Goal: Task Accomplishment & Management: Manage account settings

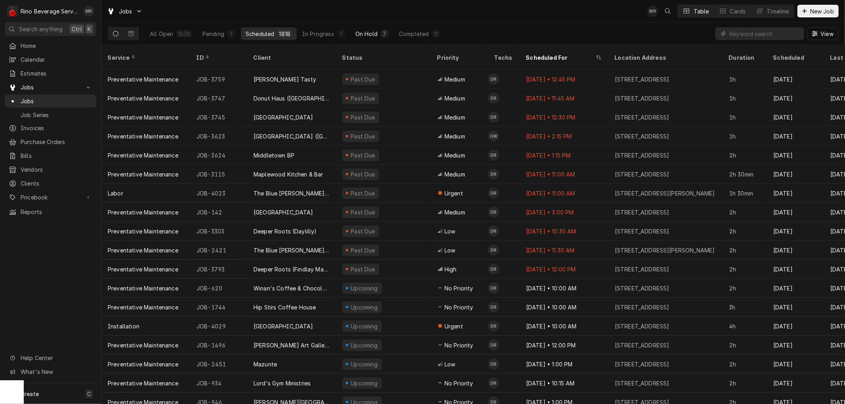
click at [369, 31] on div "On Hold" at bounding box center [366, 34] width 22 height 8
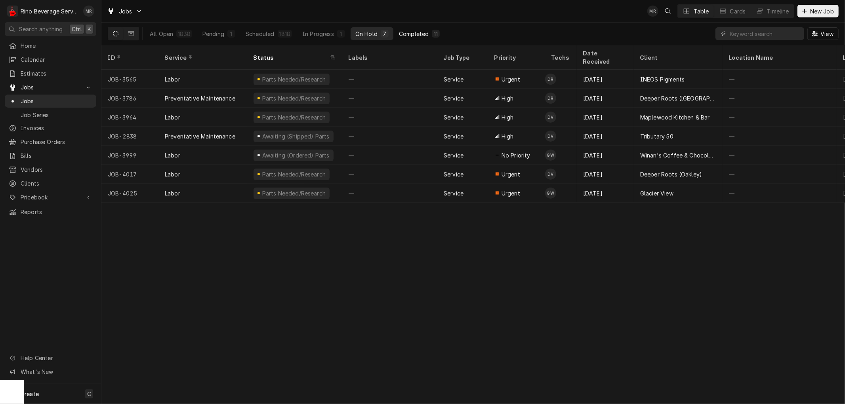
click at [414, 32] on div "Completed" at bounding box center [414, 34] width 30 height 8
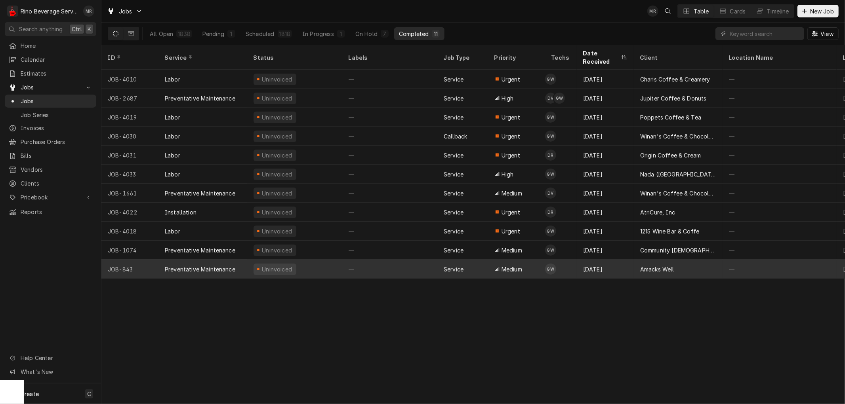
click at [410, 260] on div "—" at bounding box center [389, 269] width 95 height 19
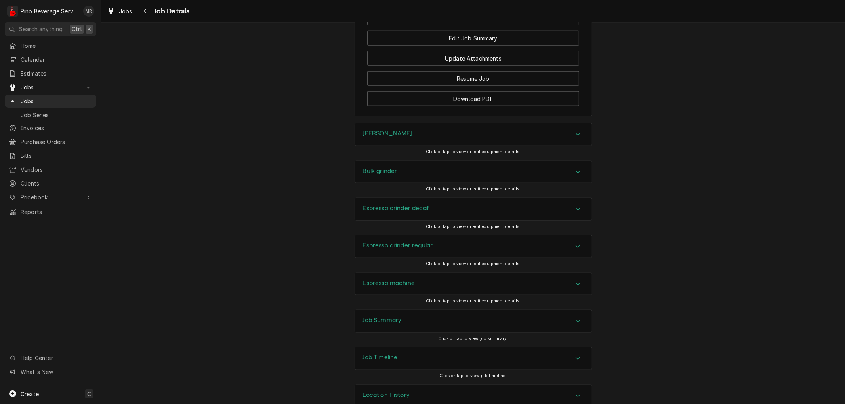
scroll to position [769, 0]
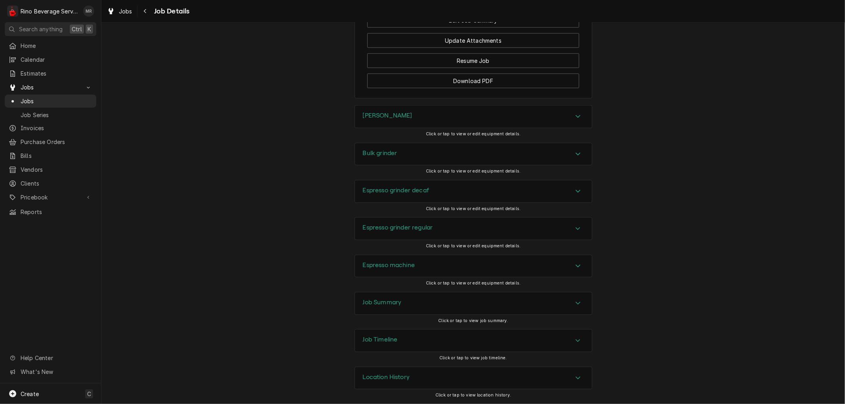
click at [539, 308] on div "Job Summary" at bounding box center [473, 304] width 237 height 22
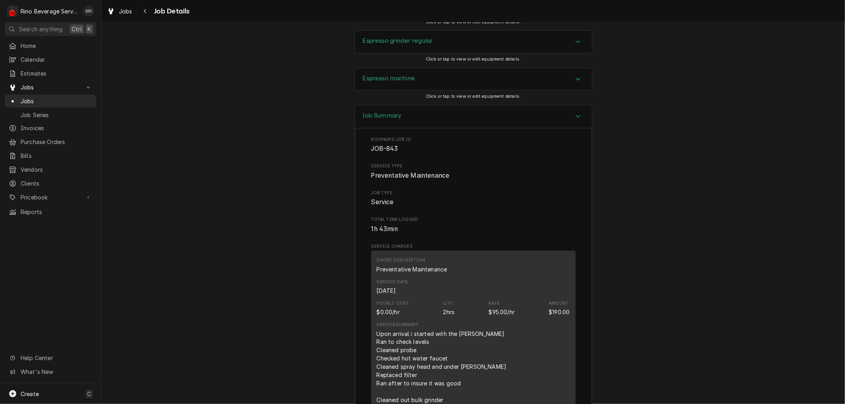
scroll to position [945, 0]
click at [470, 320] on div "Hourly Cost $0.00/hr Qty. 2hrs Rate $95.00/hr Amount $190.00" at bounding box center [473, 309] width 193 height 21
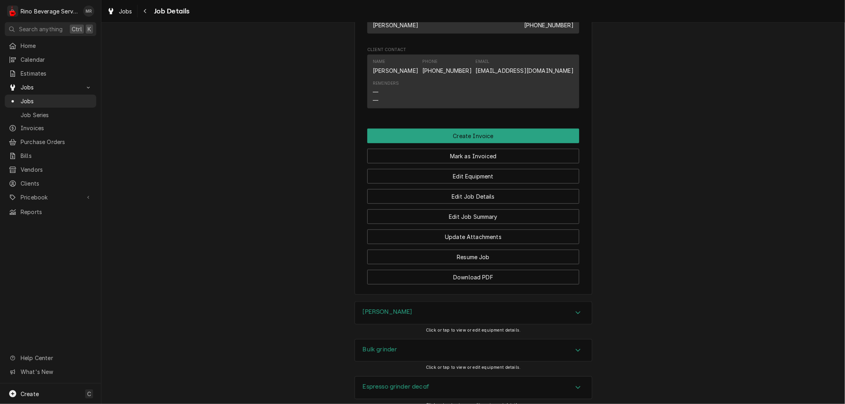
scroll to position [572, 0]
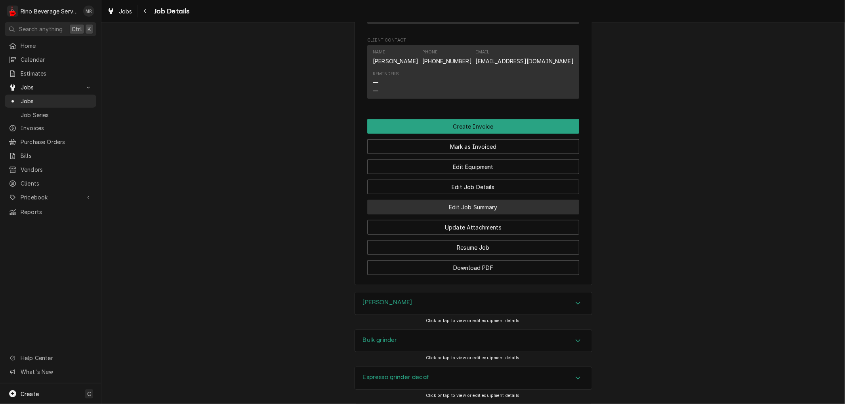
click at [430, 214] on button "Edit Job Summary" at bounding box center [473, 207] width 212 height 15
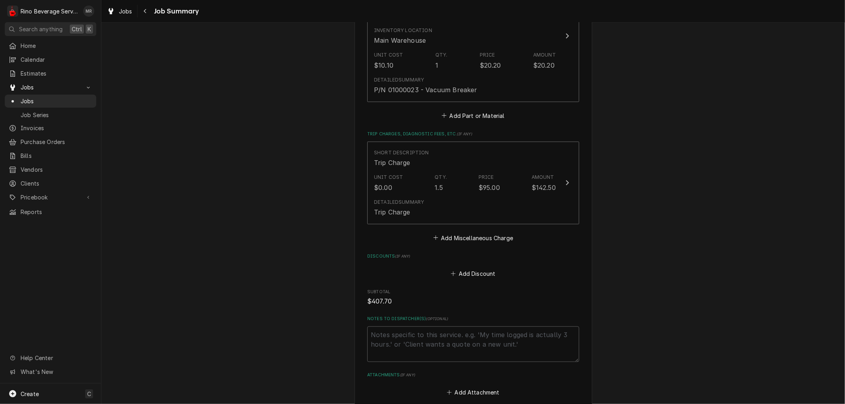
scroll to position [704, 0]
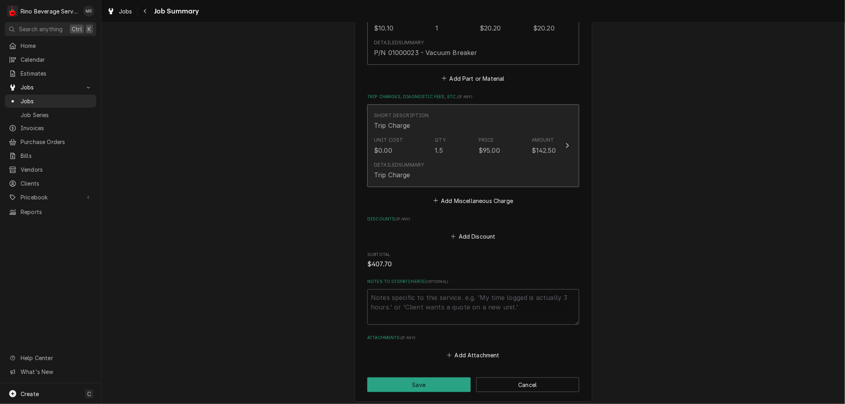
click at [420, 158] on div "Detailed Summary Trip Charge" at bounding box center [465, 170] width 182 height 25
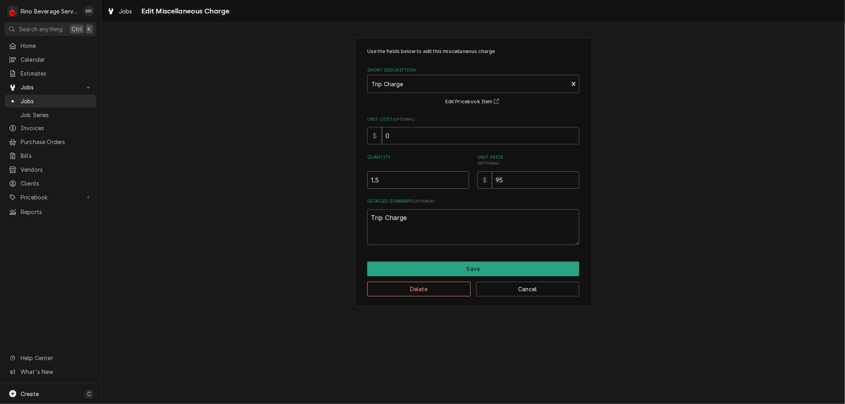
type textarea "x"
type input "1"
click at [463, 181] on input "1" at bounding box center [418, 179] width 102 height 17
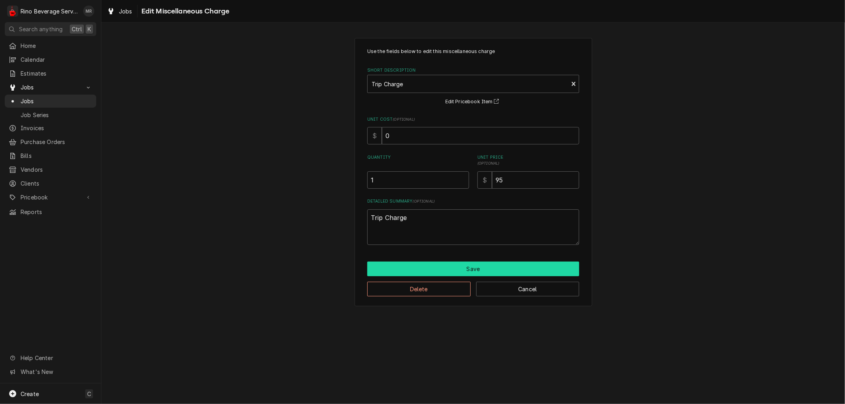
click at [444, 268] on button "Save" at bounding box center [473, 269] width 212 height 15
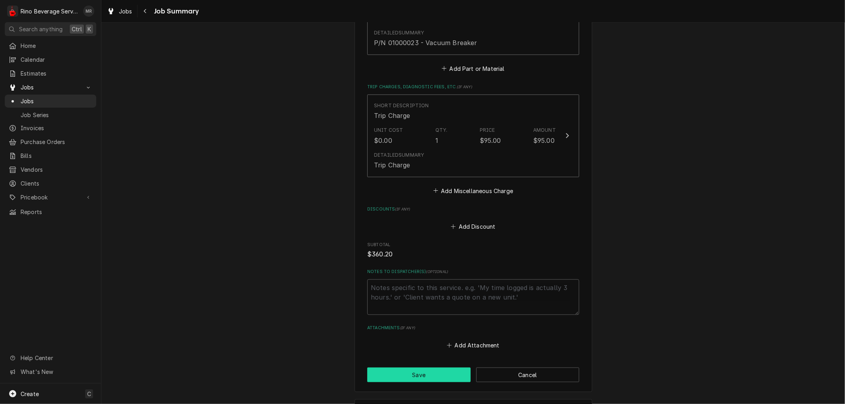
click at [413, 374] on button "Save" at bounding box center [418, 375] width 103 height 15
type textarea "x"
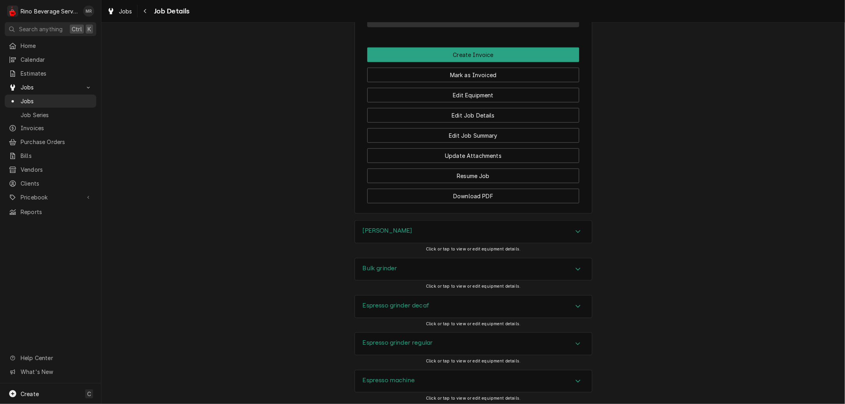
scroll to position [769, 0]
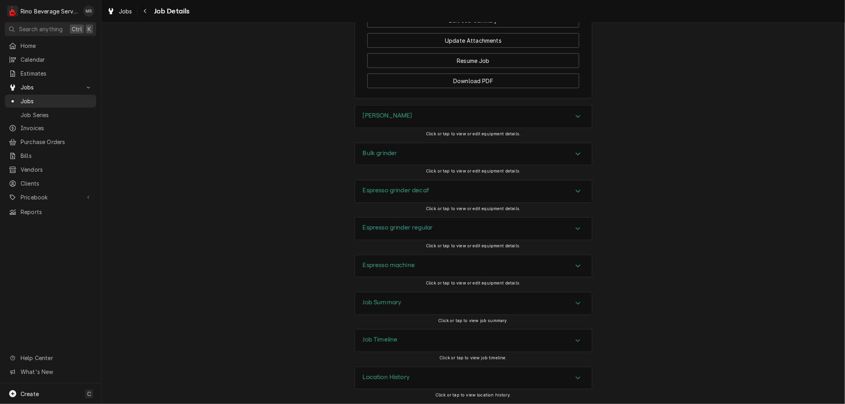
click at [531, 379] on div "Location History" at bounding box center [473, 379] width 237 height 22
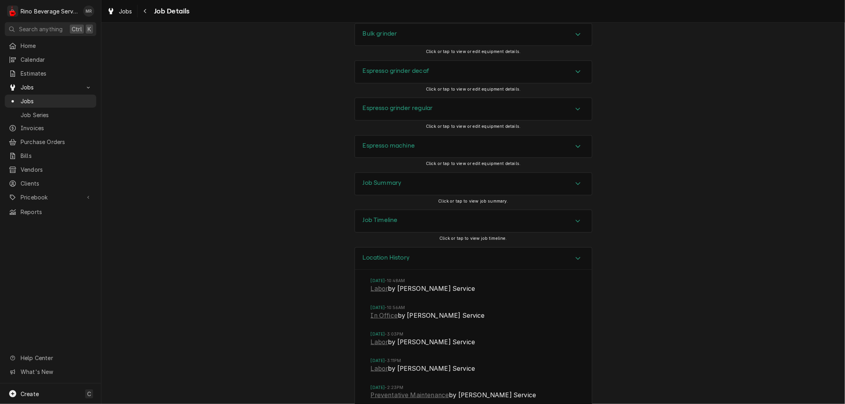
scroll to position [957, 0]
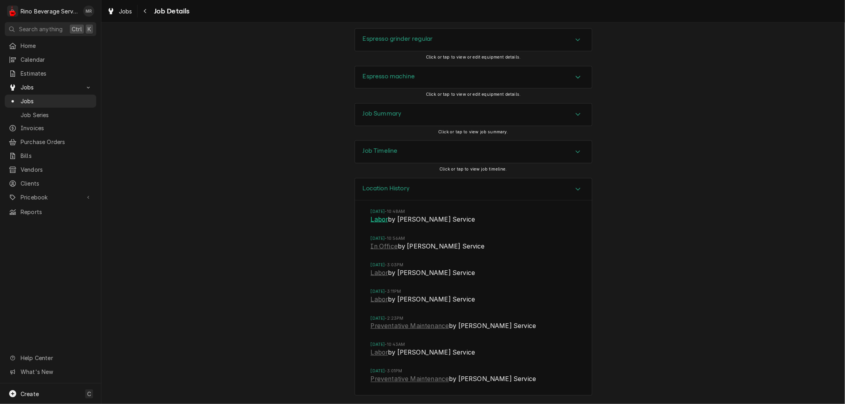
click at [377, 221] on link "Labor" at bounding box center [379, 220] width 17 height 10
click at [373, 300] on link "Labor" at bounding box center [379, 300] width 17 height 10
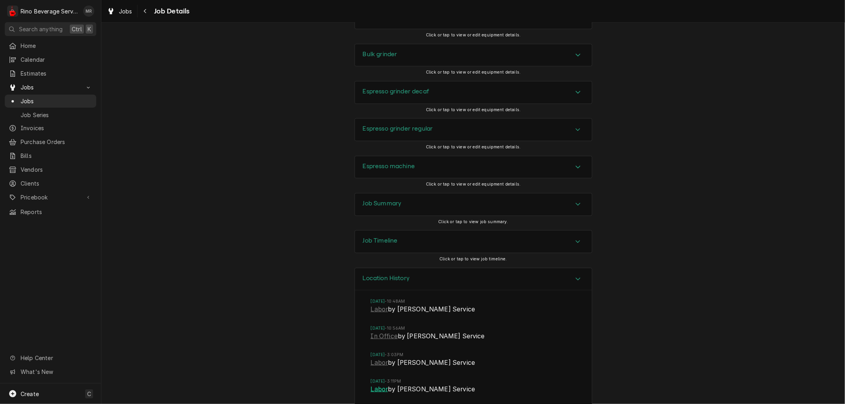
scroll to position [826, 0]
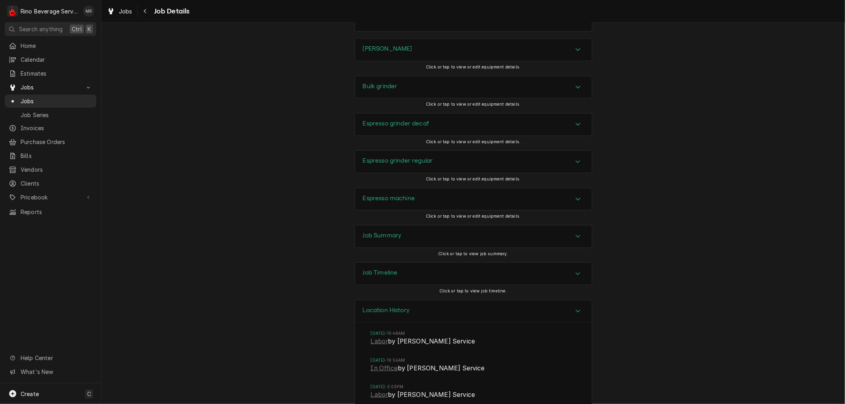
click at [402, 243] on div "Job Summary" at bounding box center [473, 237] width 237 height 22
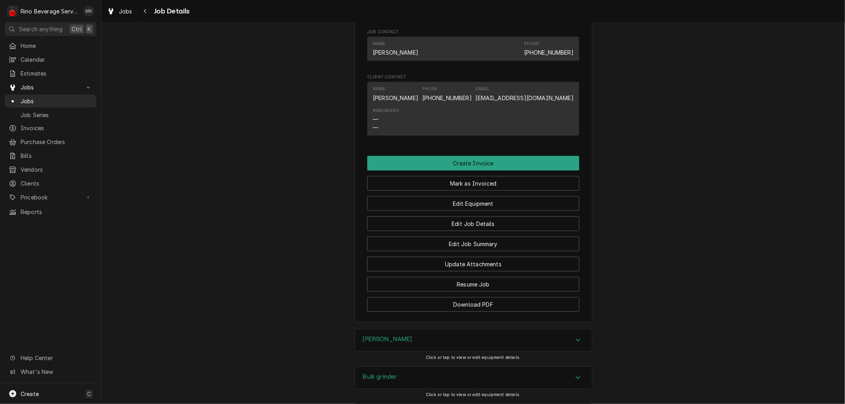
scroll to position [562, 0]
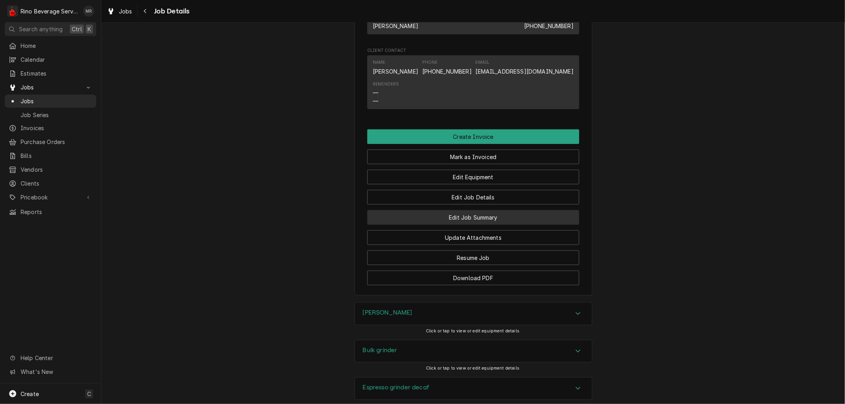
click at [432, 225] on button "Edit Job Summary" at bounding box center [473, 217] width 212 height 15
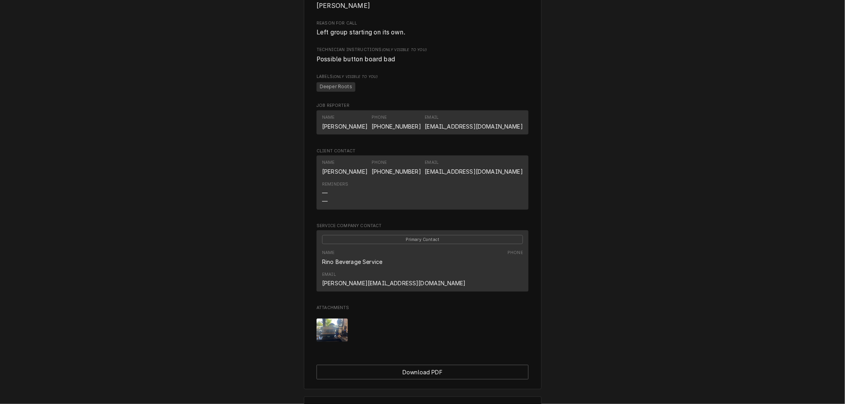
scroll to position [459, 0]
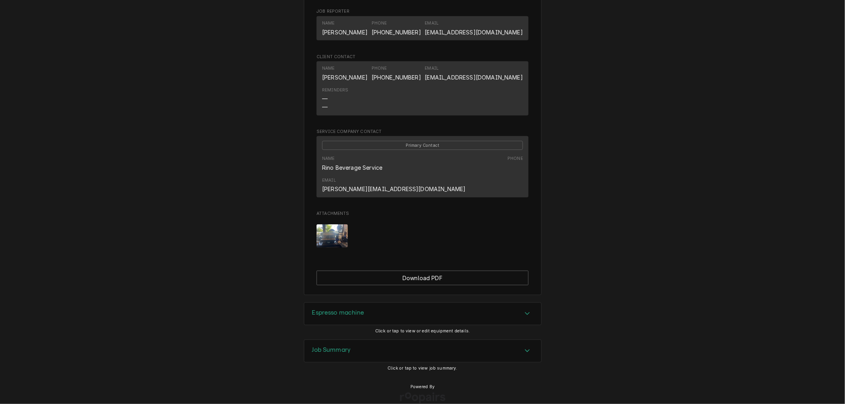
click at [373, 340] on div "Job Summary" at bounding box center [422, 351] width 237 height 22
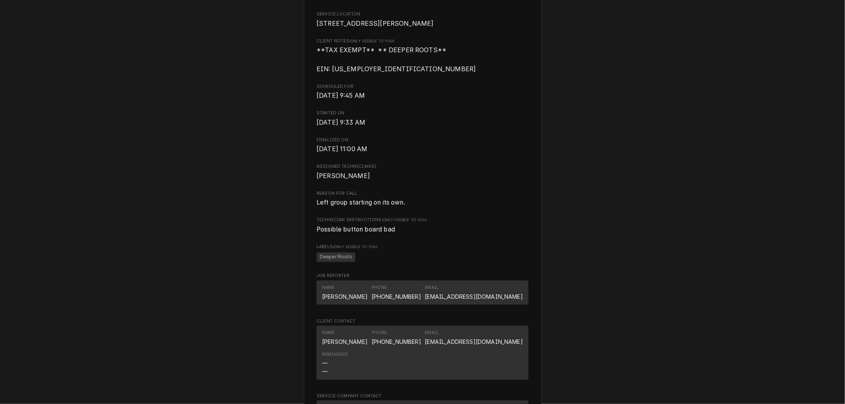
scroll to position [0, 0]
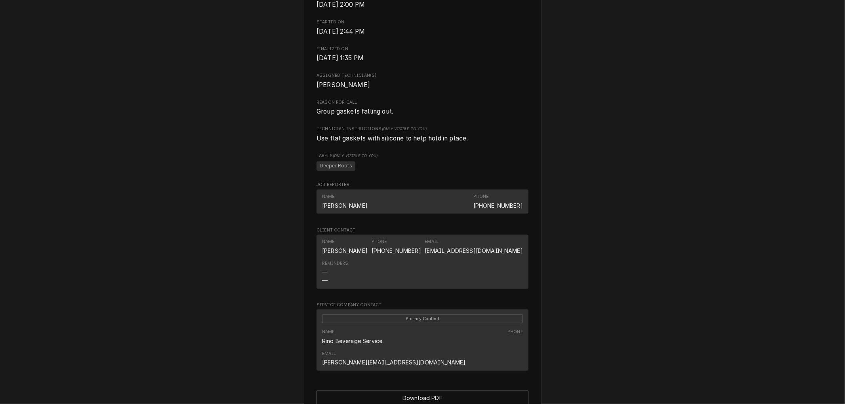
scroll to position [369, 0]
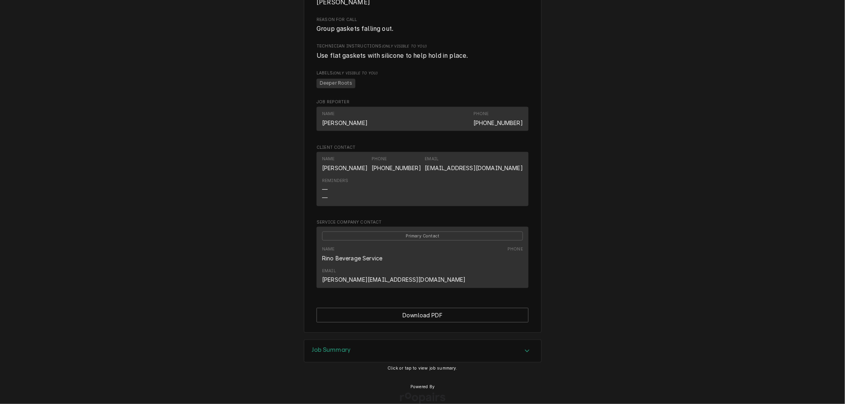
click at [356, 340] on div "Job Summary" at bounding box center [422, 351] width 237 height 22
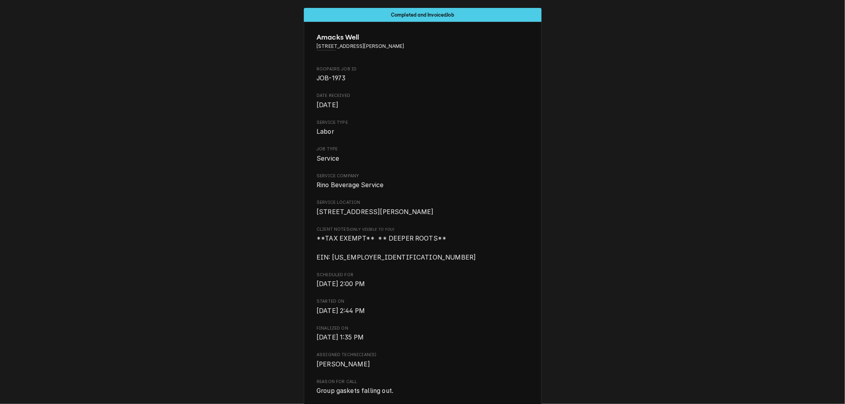
scroll to position [0, 0]
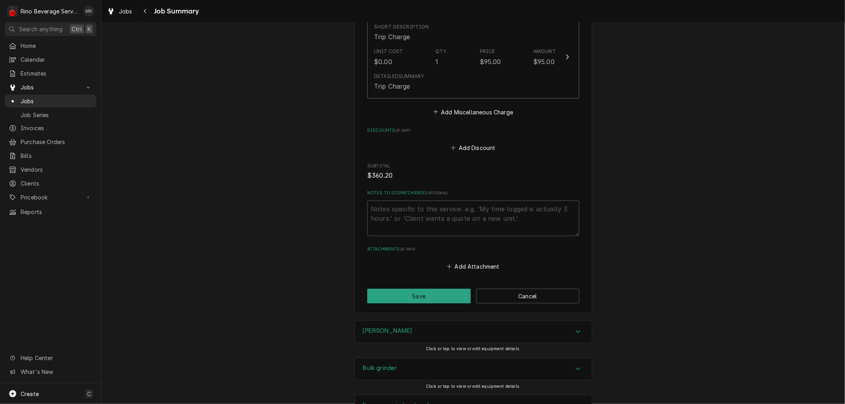
scroll to position [714, 0]
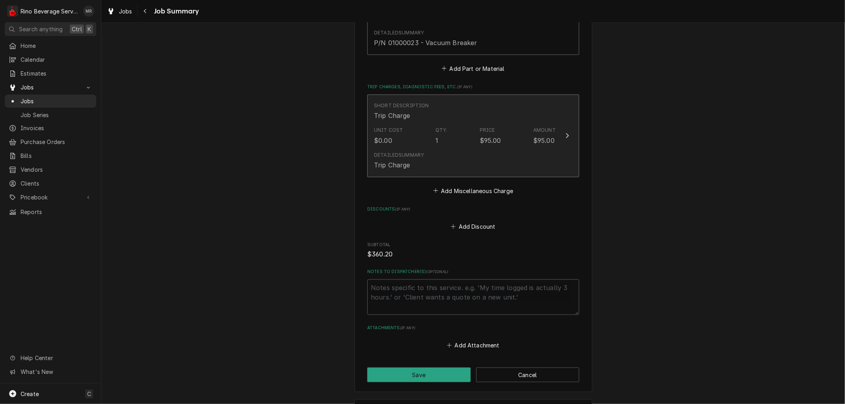
click at [464, 137] on div "Unit Cost $0.00 Qty. 1 Price $95.00 Amount $95.00" at bounding box center [465, 136] width 182 height 25
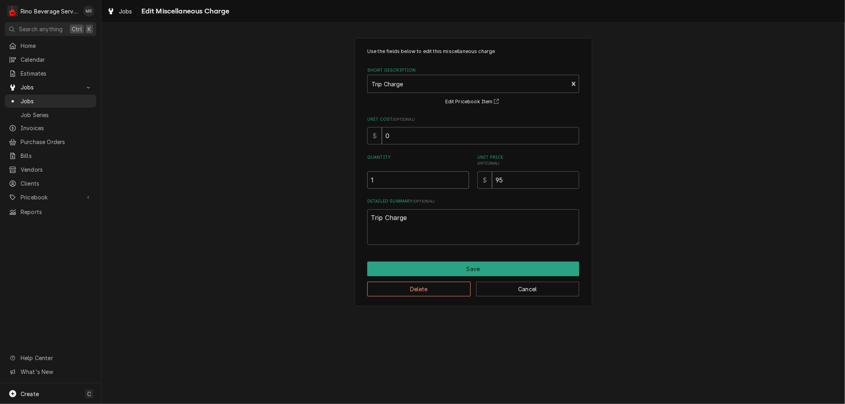
click at [406, 183] on input "1" at bounding box center [418, 179] width 102 height 17
type textarea "x"
type input ".7"
type textarea "x"
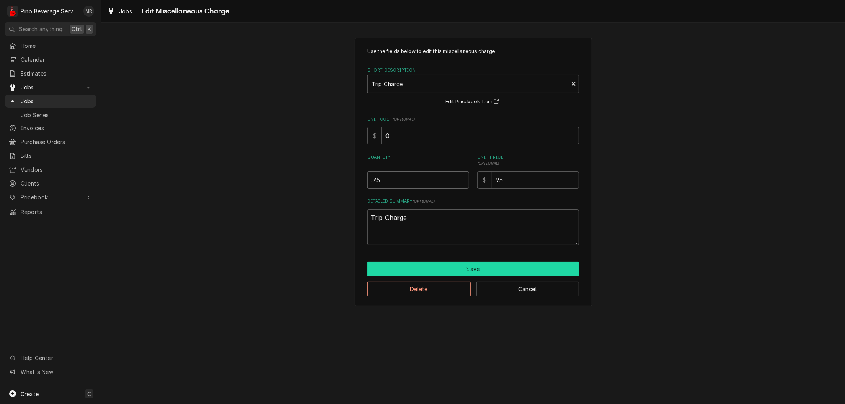
type input ".75"
click at [466, 265] on button "Save" at bounding box center [473, 269] width 212 height 15
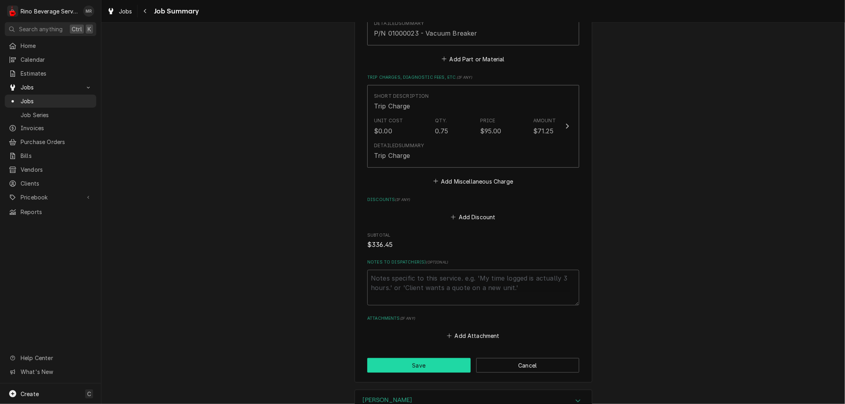
click at [428, 364] on button "Save" at bounding box center [418, 365] width 103 height 15
type textarea "x"
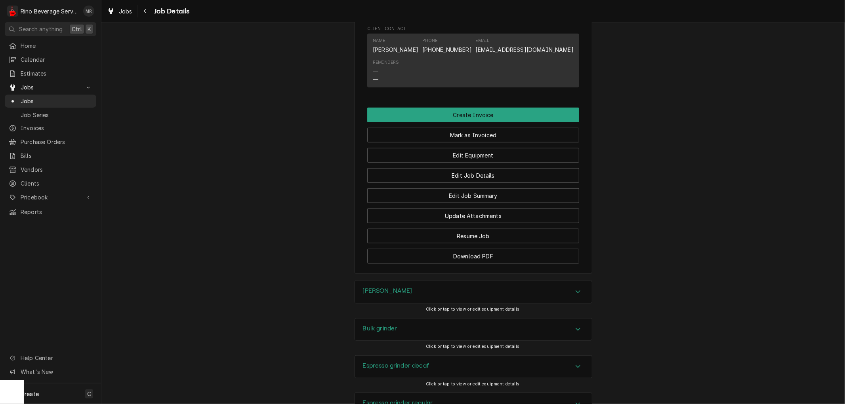
scroll to position [505, 0]
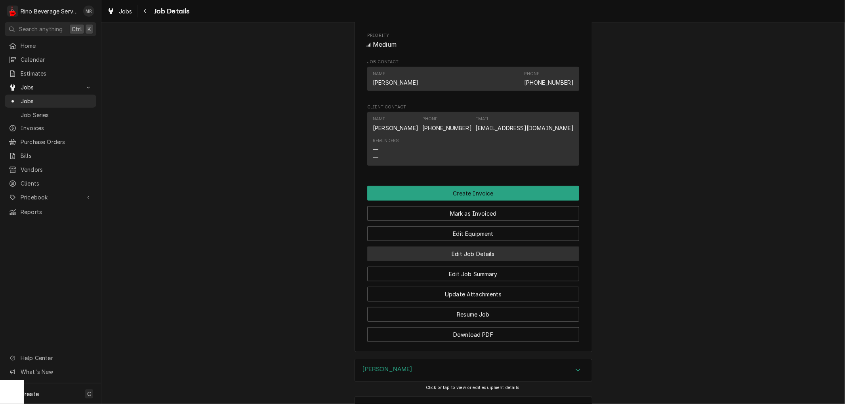
click at [425, 261] on button "Edit Job Details" at bounding box center [473, 254] width 212 height 15
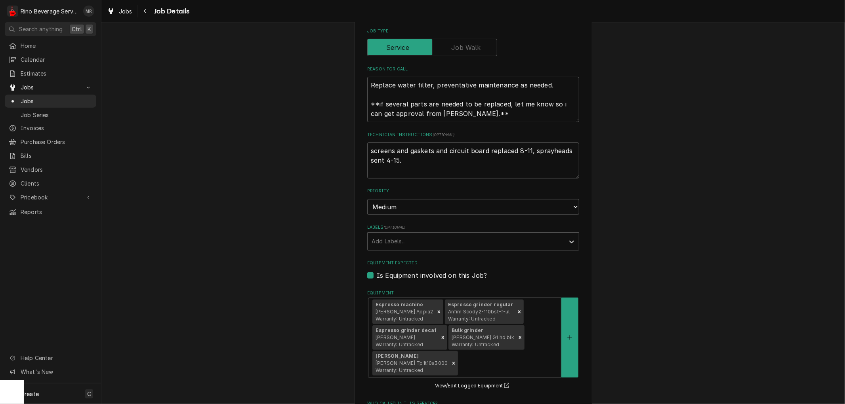
scroll to position [132, 0]
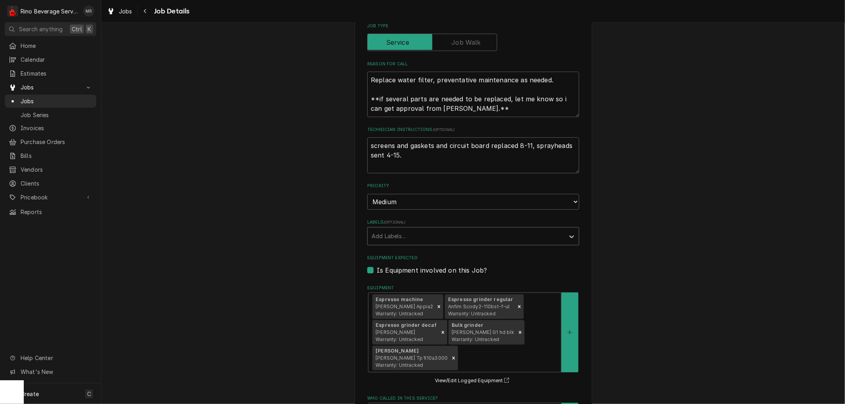
click at [377, 232] on div "Labels" at bounding box center [465, 236] width 189 height 14
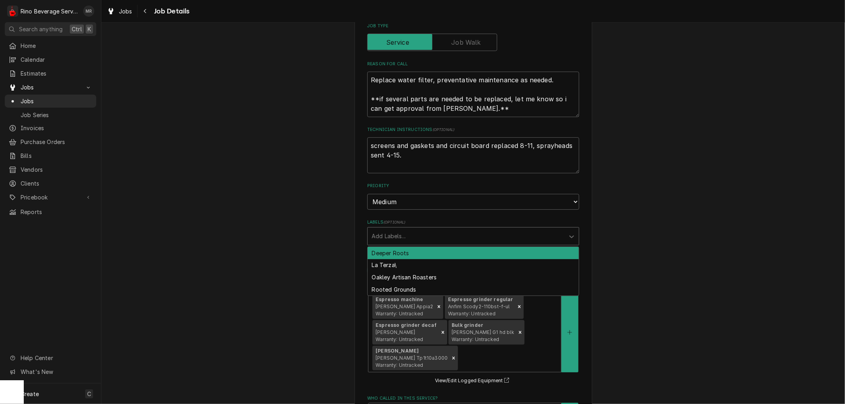
click at [383, 250] on div "Deeper Roots" at bounding box center [473, 253] width 211 height 12
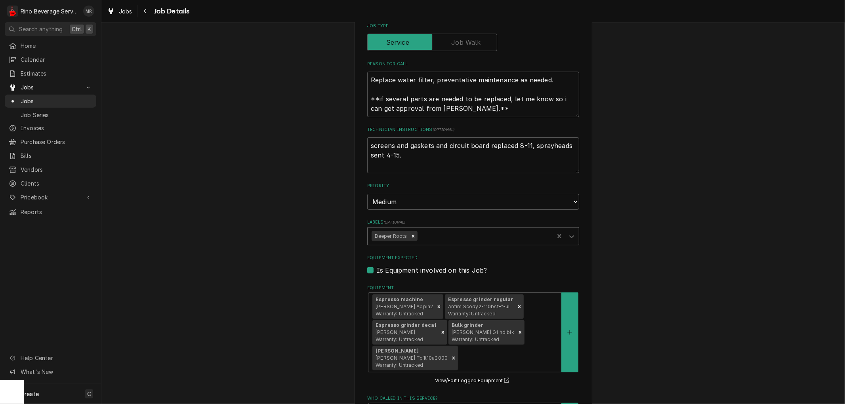
scroll to position [379, 0]
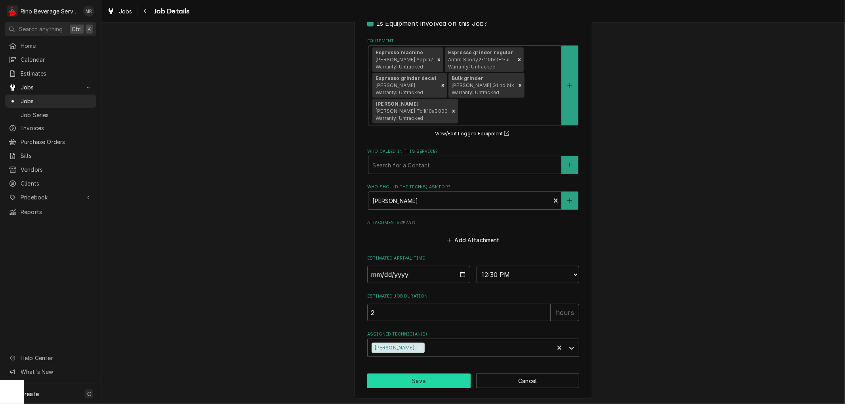
click at [408, 378] on button "Save" at bounding box center [418, 381] width 103 height 15
type textarea "x"
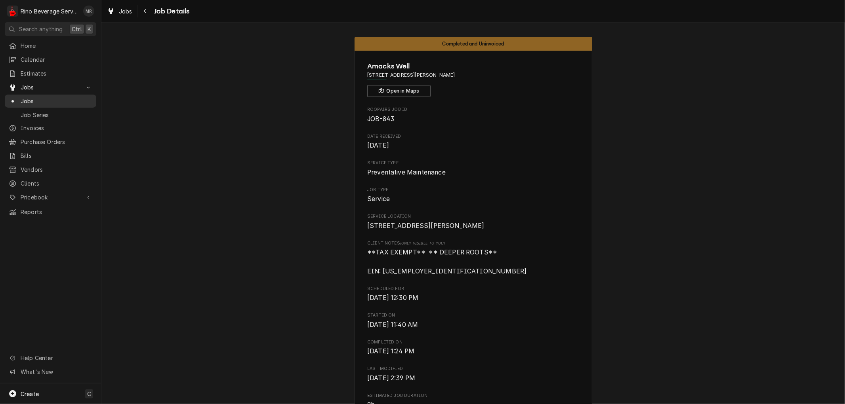
click at [65, 100] on span "Jobs" at bounding box center [57, 101] width 72 height 8
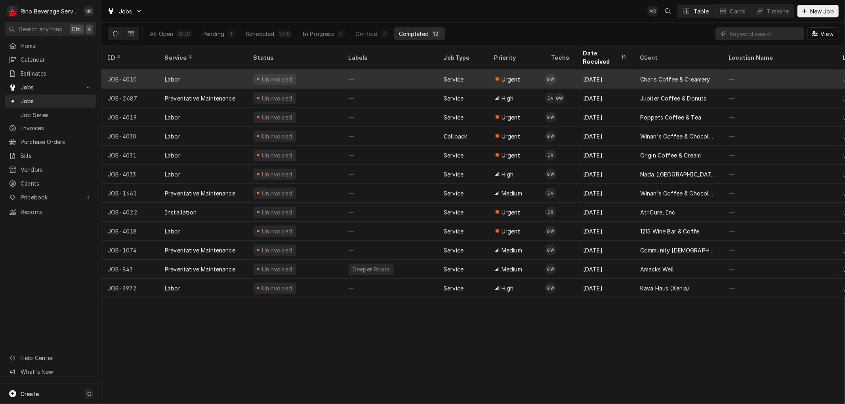
click at [401, 70] on div "—" at bounding box center [389, 79] width 95 height 19
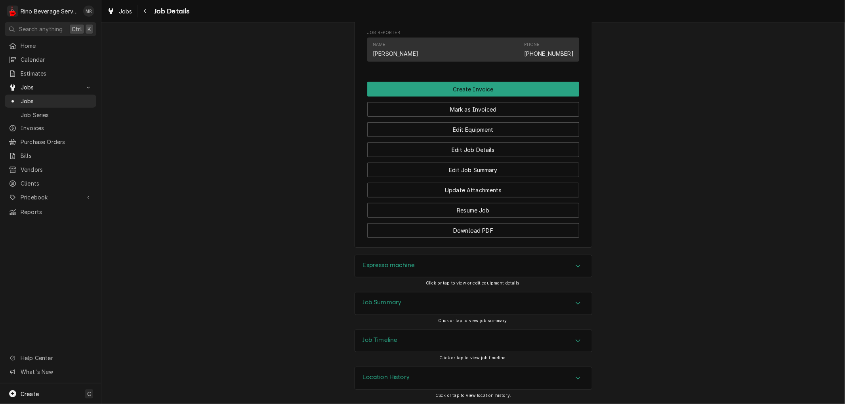
scroll to position [434, 0]
click at [399, 303] on div "Job Summary" at bounding box center [473, 304] width 237 height 22
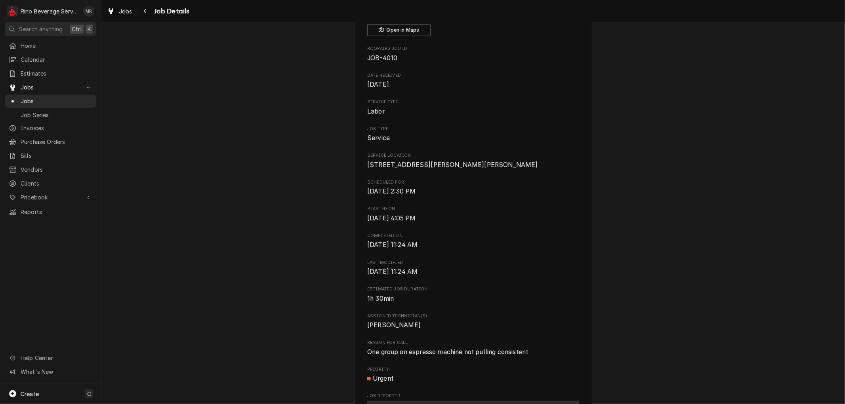
scroll to position [0, 0]
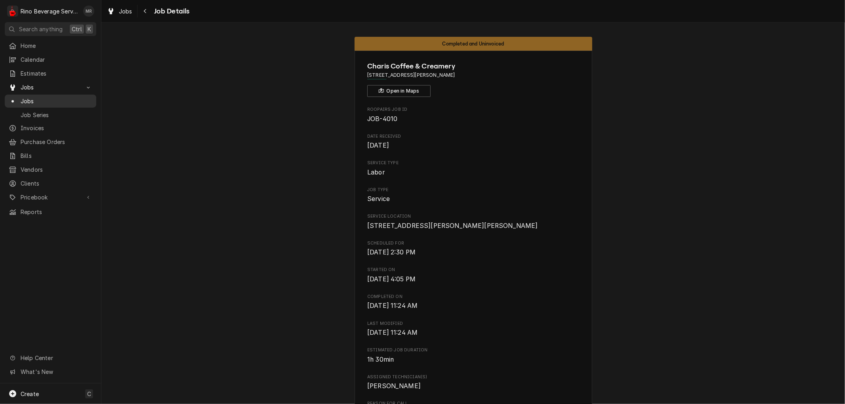
click at [61, 97] on span "Jobs" at bounding box center [57, 101] width 72 height 8
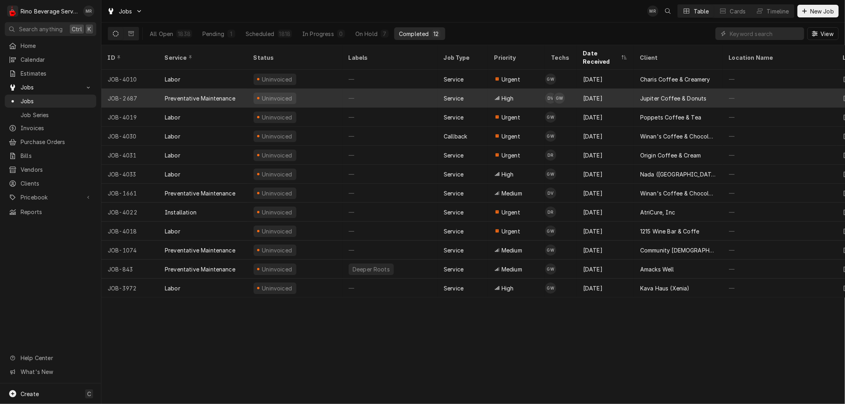
click at [394, 90] on div "—" at bounding box center [389, 98] width 95 height 19
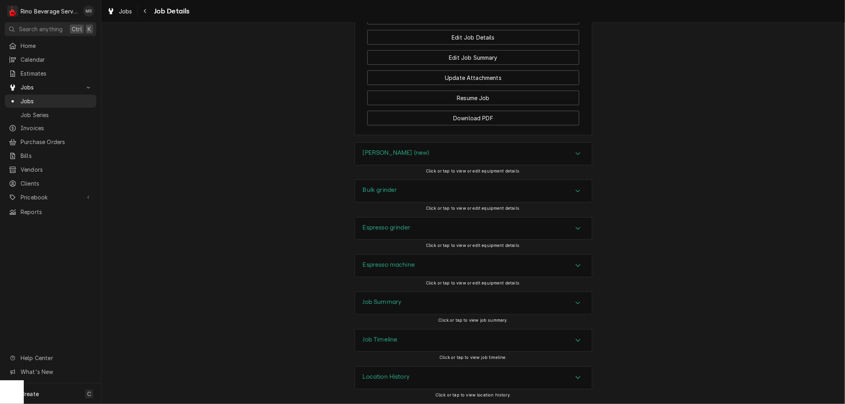
scroll to position [611, 0]
click at [399, 57] on button "Edit Job Summary" at bounding box center [473, 57] width 212 height 15
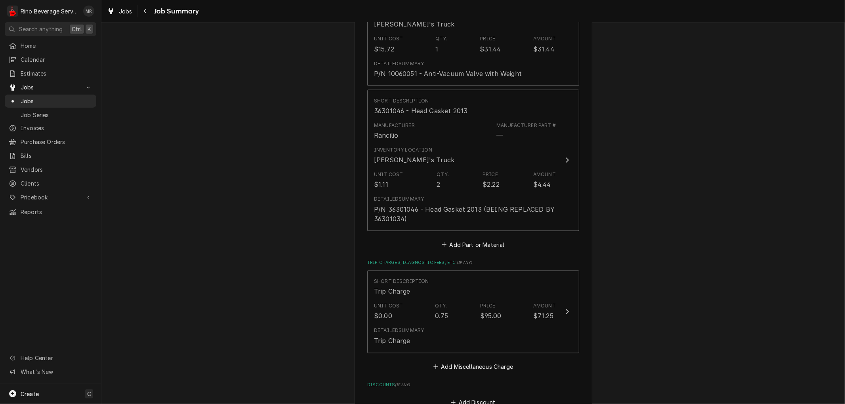
scroll to position [1089, 0]
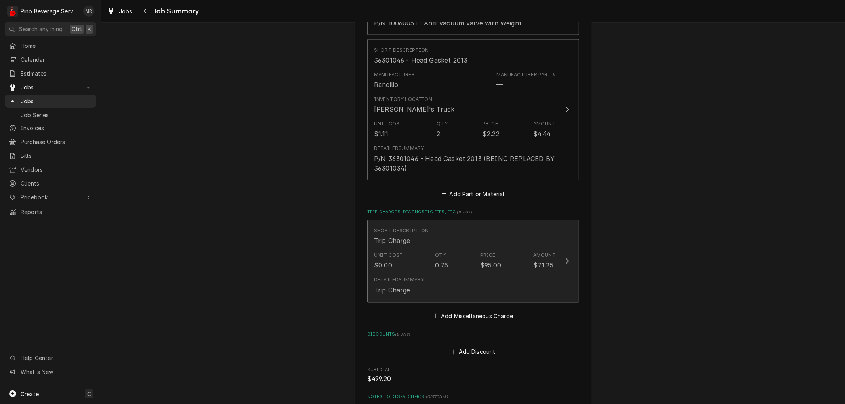
click at [427, 263] on div "Unit Cost $0.00 Qty. 0.75 Price $95.00 Amount $71.25" at bounding box center [465, 261] width 182 height 25
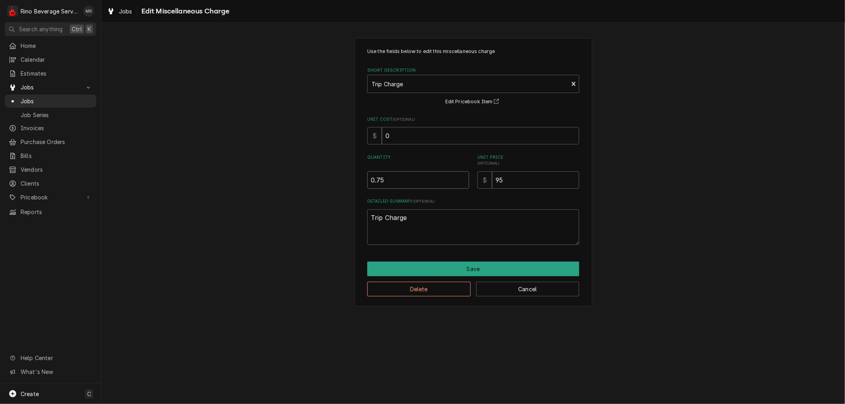
type textarea "x"
type input "0.5"
click at [460, 181] on input "0.5" at bounding box center [418, 179] width 102 height 17
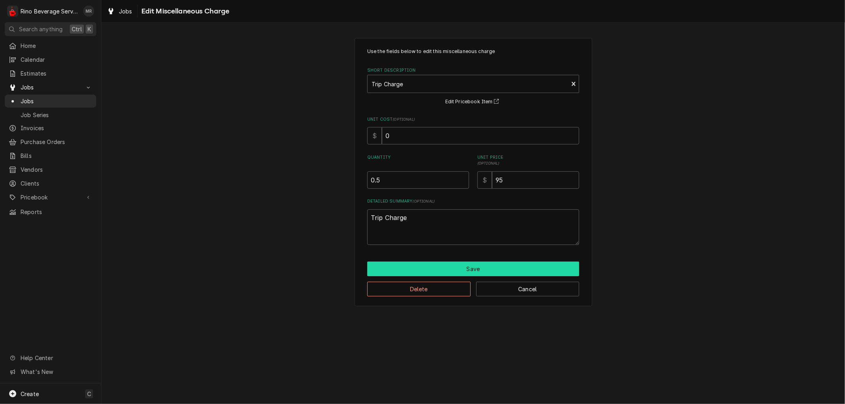
click at [429, 266] on button "Save" at bounding box center [473, 269] width 212 height 15
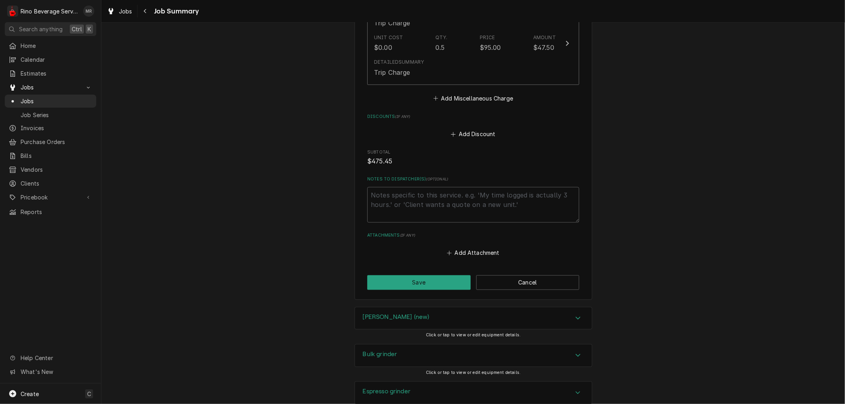
scroll to position [1309, 0]
click at [401, 280] on button "Save" at bounding box center [418, 281] width 103 height 15
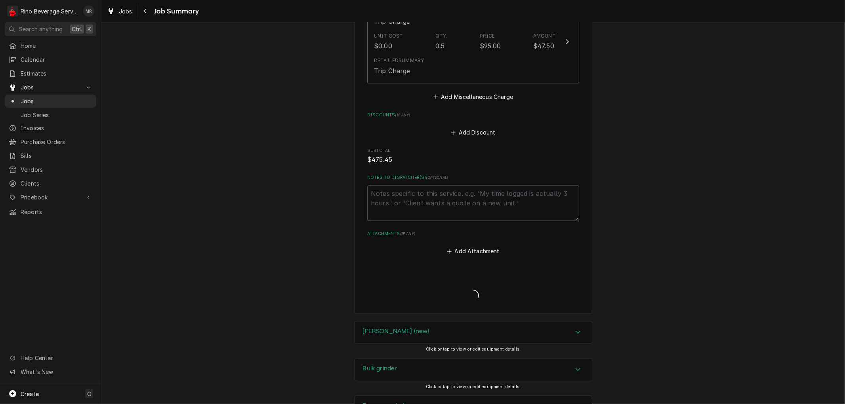
type textarea "x"
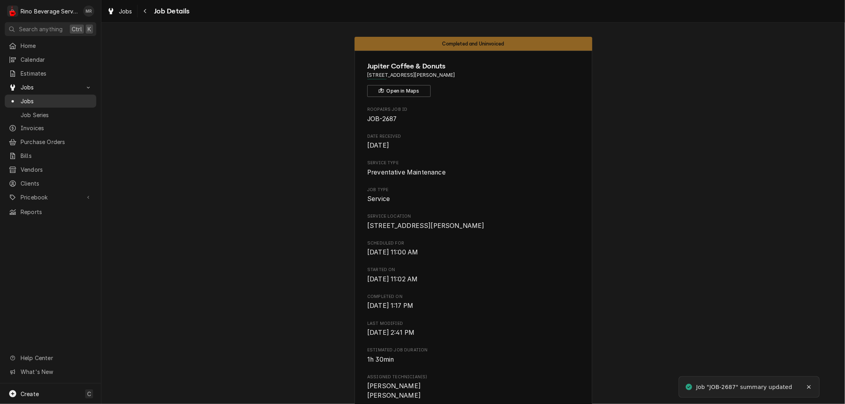
click at [63, 100] on span "Jobs" at bounding box center [57, 101] width 72 height 8
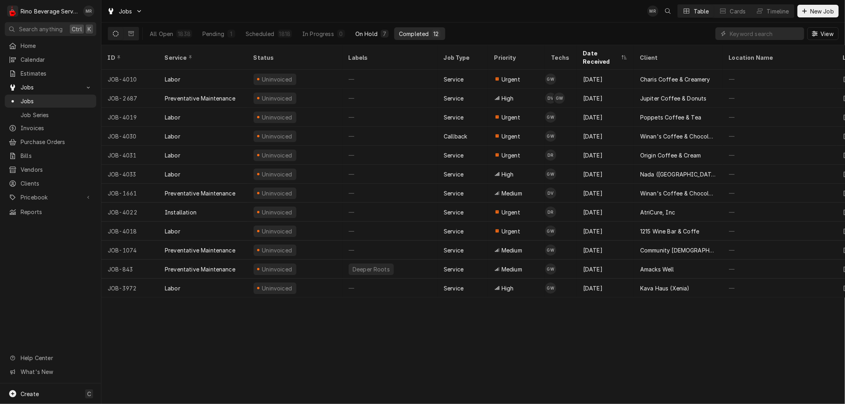
click at [360, 33] on div "On Hold" at bounding box center [366, 34] width 22 height 8
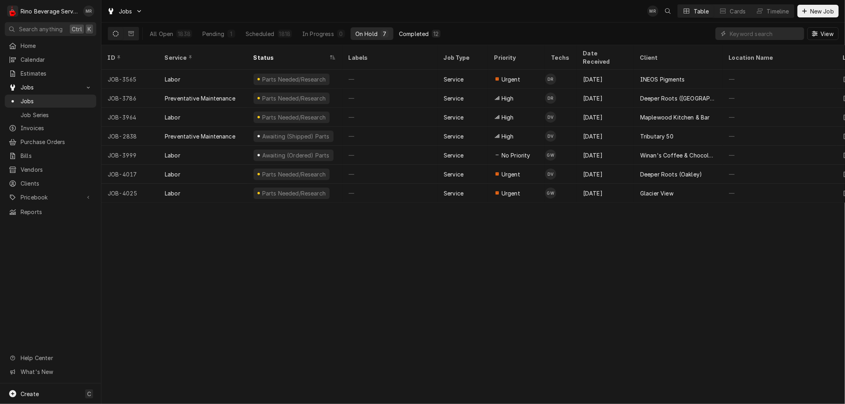
click at [410, 34] on div "Completed" at bounding box center [414, 34] width 30 height 8
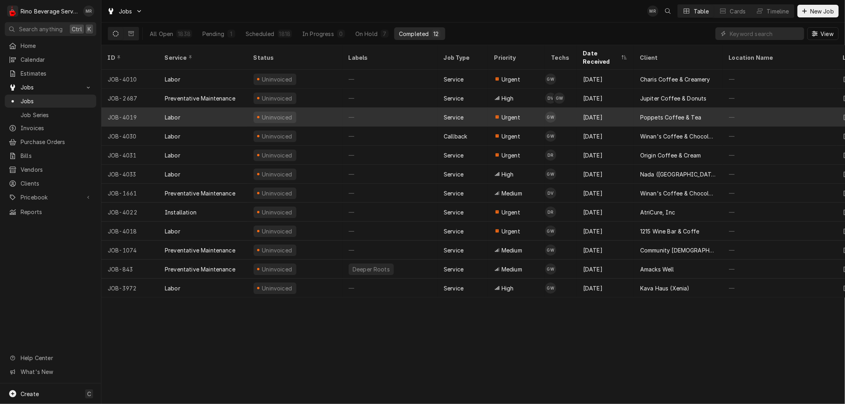
click at [412, 108] on div "—" at bounding box center [389, 117] width 95 height 19
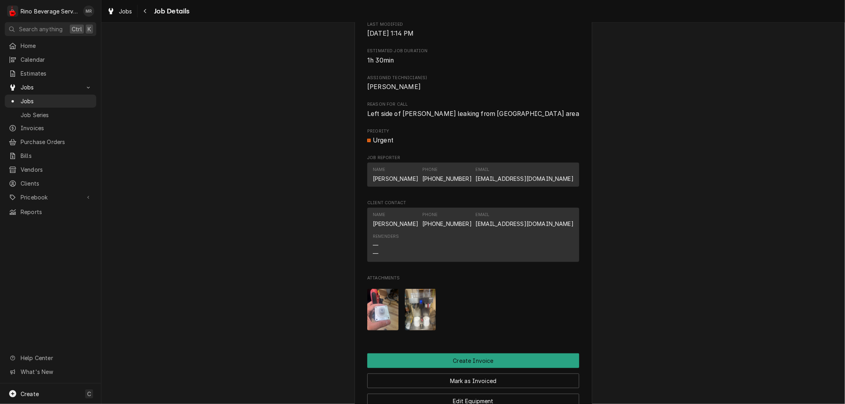
scroll to position [352, 0]
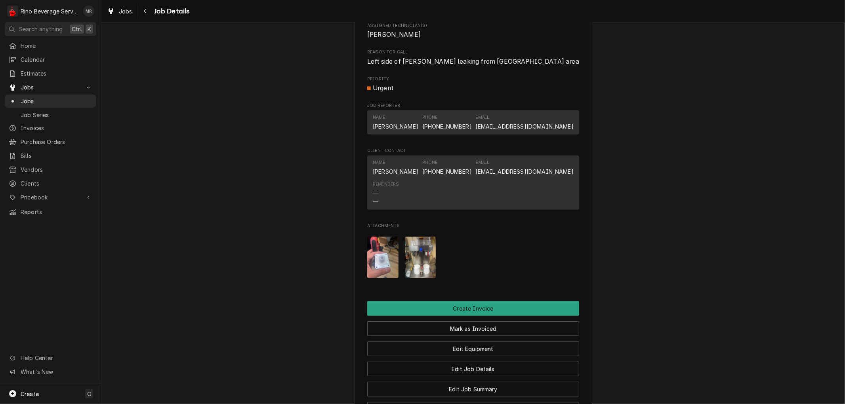
click at [381, 270] on img "Attachments" at bounding box center [382, 258] width 31 height 42
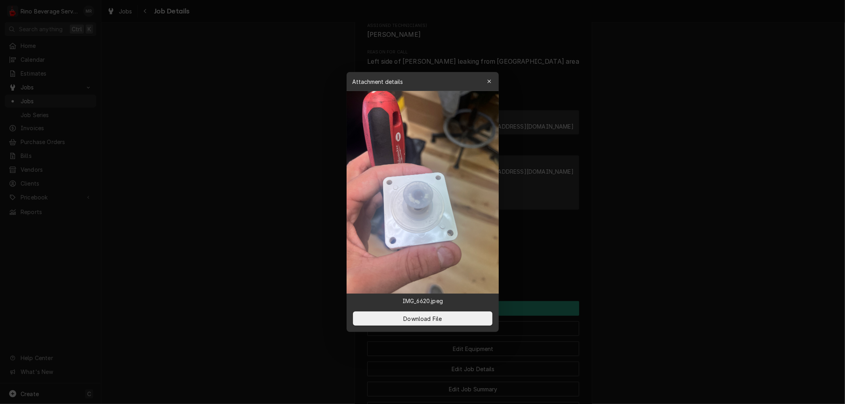
click at [488, 83] on icon "button" at bounding box center [489, 82] width 4 height 6
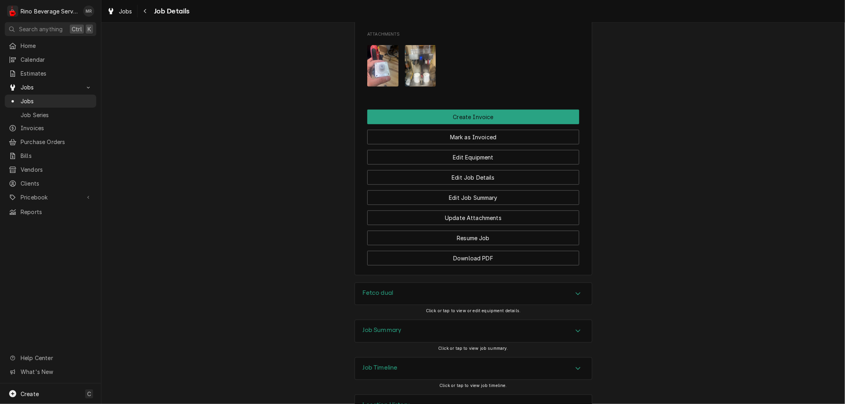
scroll to position [581, 0]
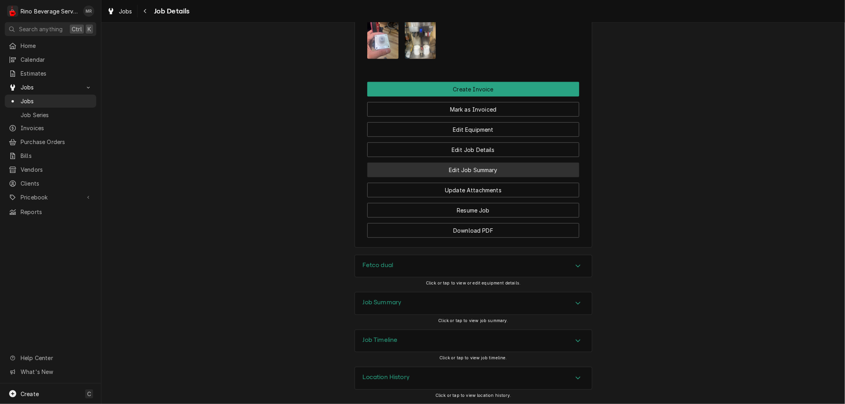
click at [415, 170] on button "Edit Job Summary" at bounding box center [473, 170] width 212 height 15
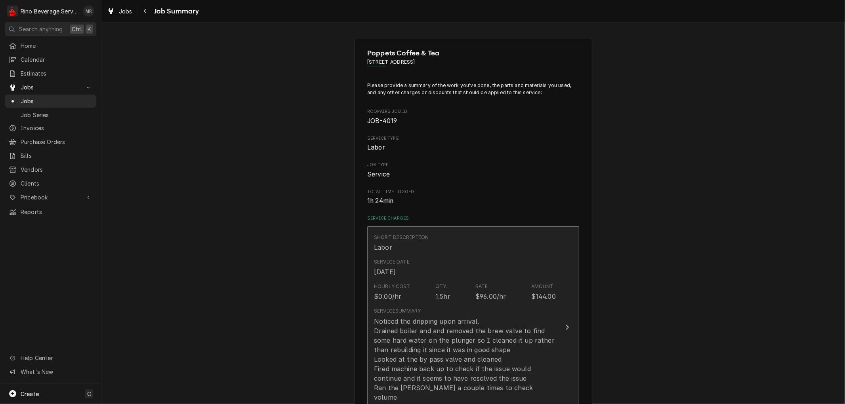
click at [420, 311] on div "Service Summary Noticed the dripping upon arrival. Drained boiler and and remov…" at bounding box center [465, 364] width 182 height 113
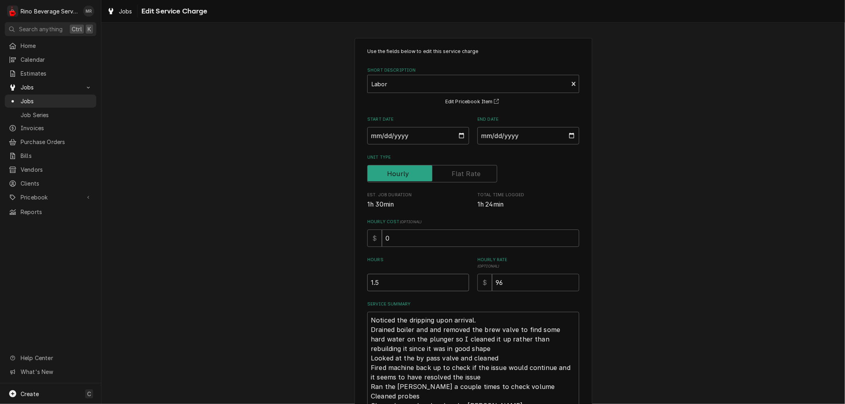
click at [373, 284] on input "1.5" at bounding box center [418, 282] width 102 height 17
type textarea "x"
type input "1.25"
click at [504, 282] on input "96" at bounding box center [535, 282] width 87 height 17
type textarea "x"
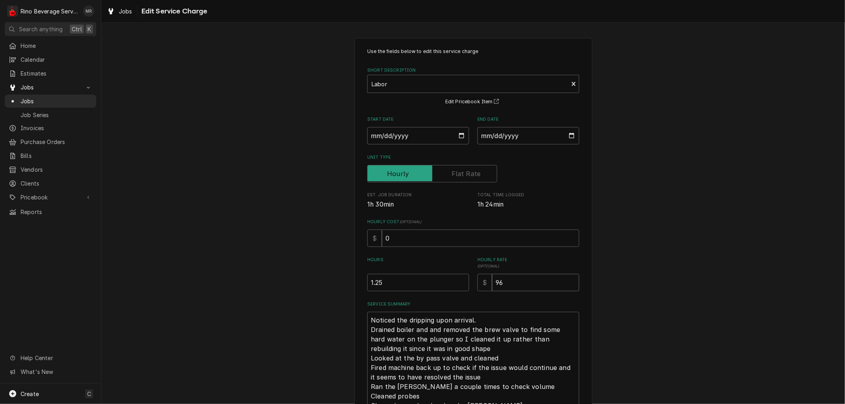
type input "9"
type textarea "x"
type input "95"
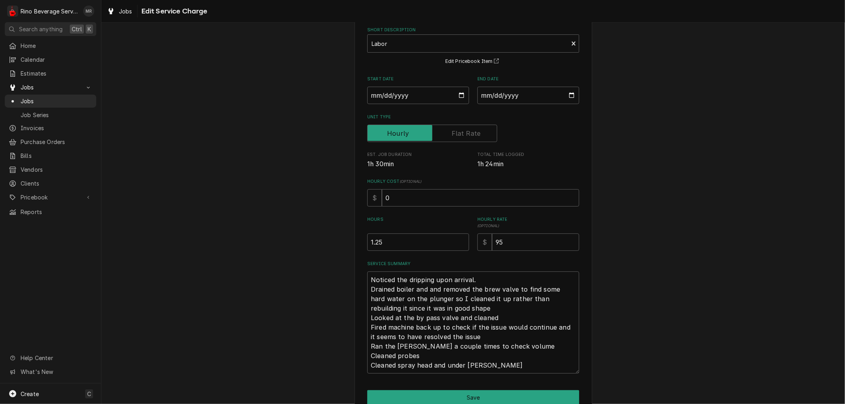
scroll to position [78, 0]
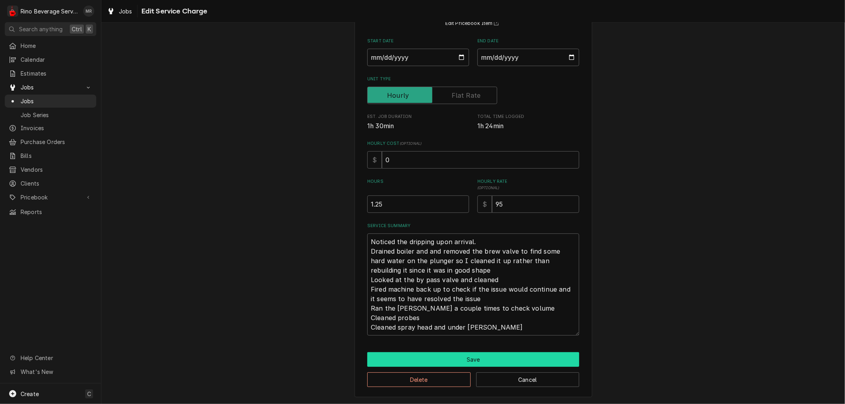
click at [478, 357] on button "Save" at bounding box center [473, 359] width 212 height 15
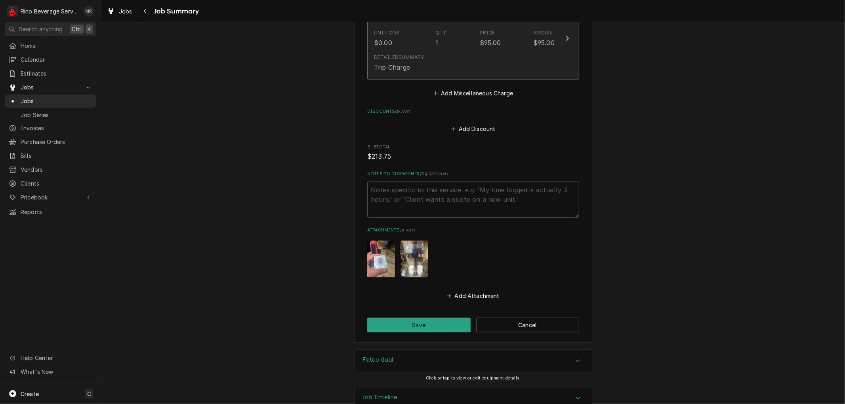
scroll to position [518, 0]
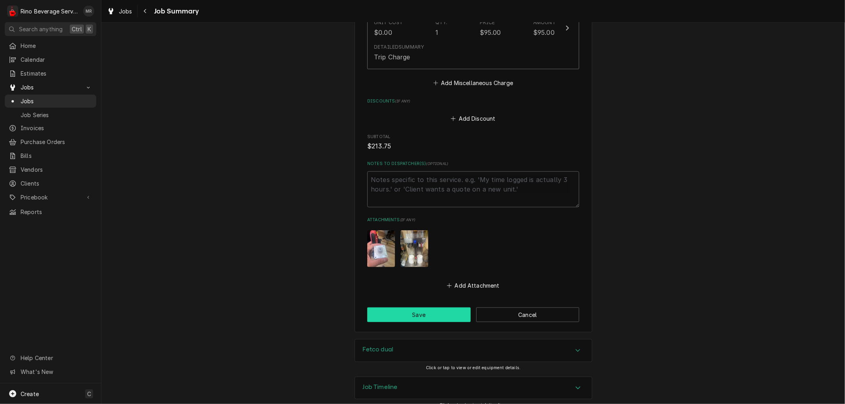
click at [442, 308] on button "Save" at bounding box center [418, 315] width 103 height 15
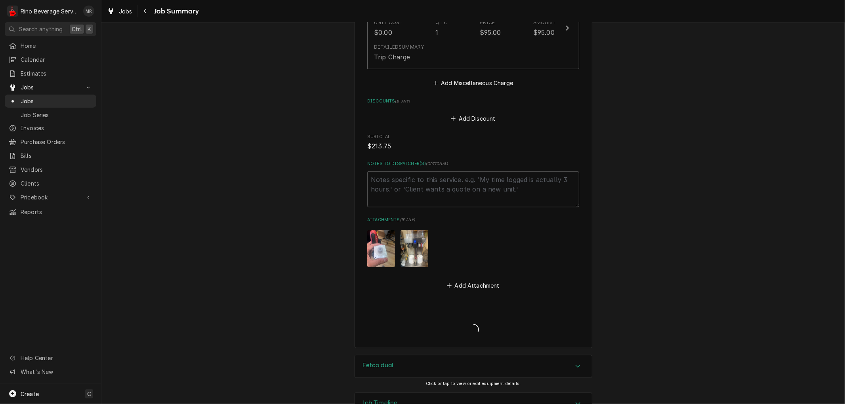
type textarea "x"
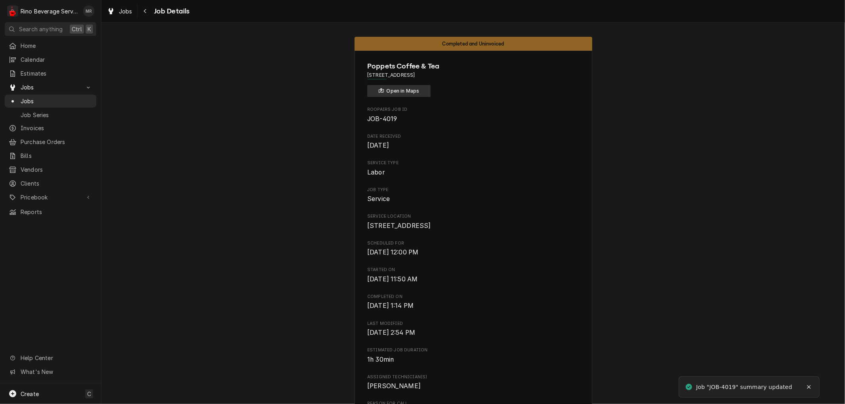
click at [396, 92] on button "Open in Maps" at bounding box center [398, 91] width 63 height 12
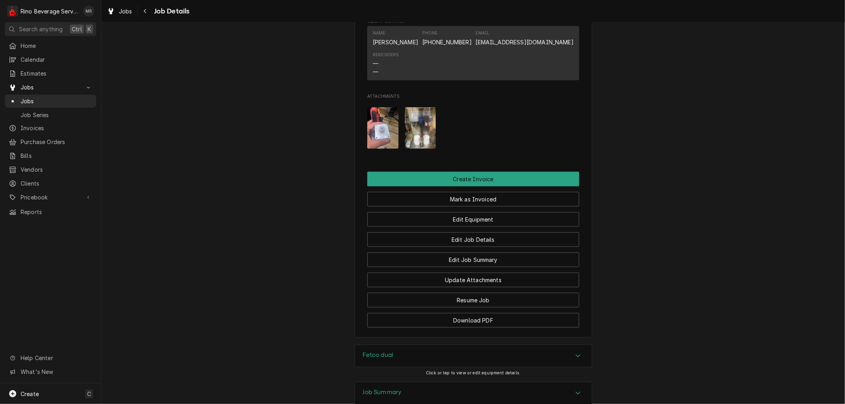
scroll to position [581, 0]
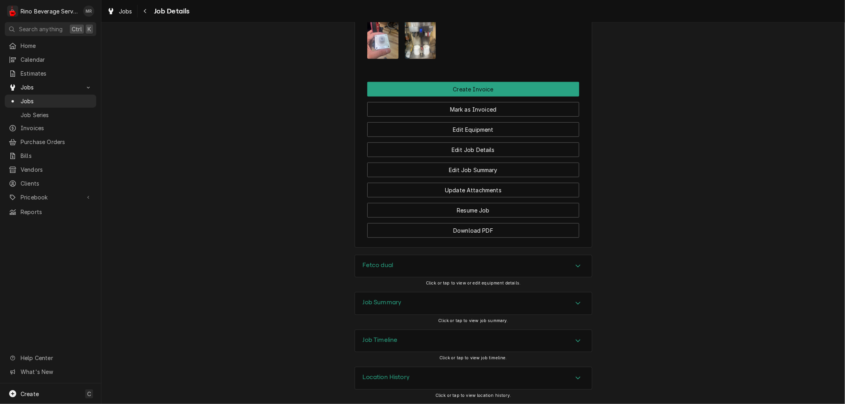
click at [411, 302] on div "Job Summary" at bounding box center [473, 304] width 237 height 22
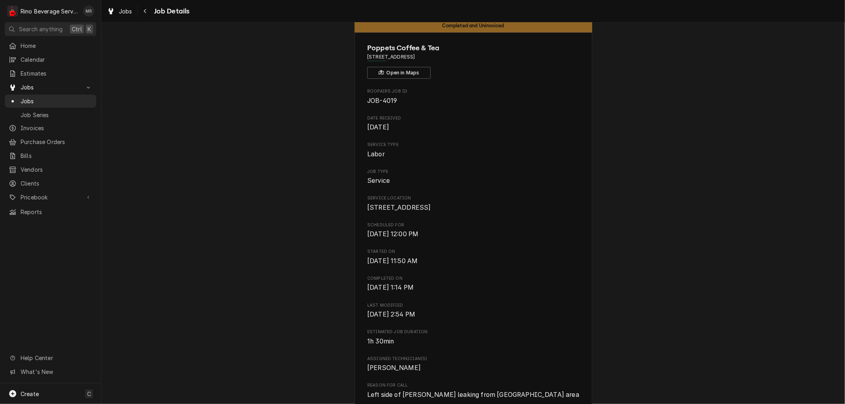
scroll to position [0, 0]
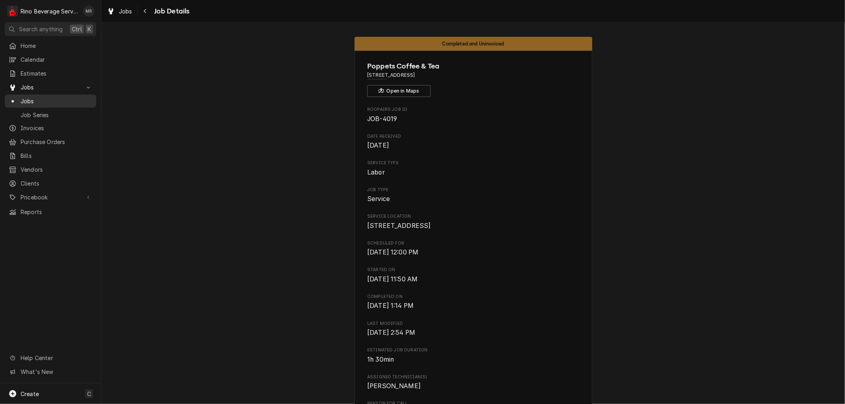
click at [42, 97] on span "Jobs" at bounding box center [57, 101] width 72 height 8
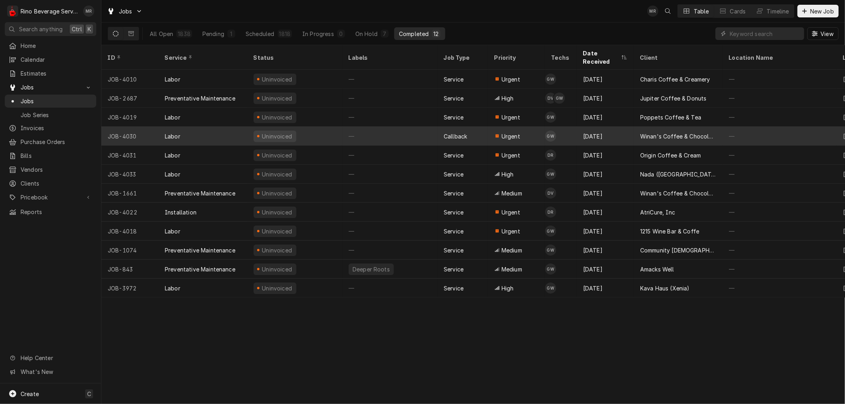
click at [408, 127] on div "—" at bounding box center [389, 136] width 95 height 19
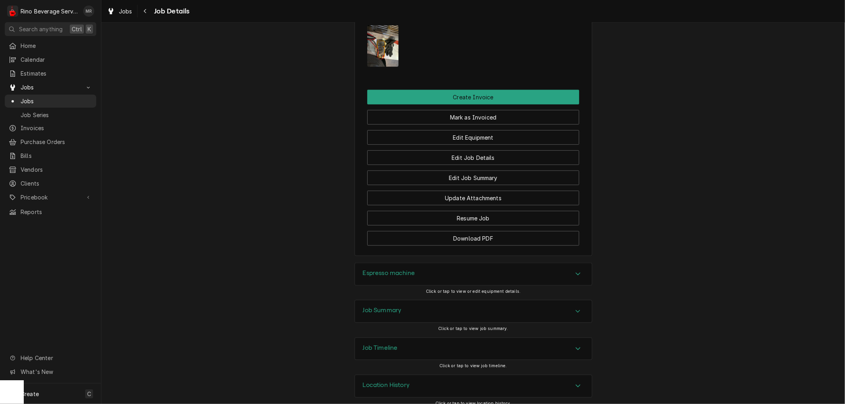
scroll to position [616, 0]
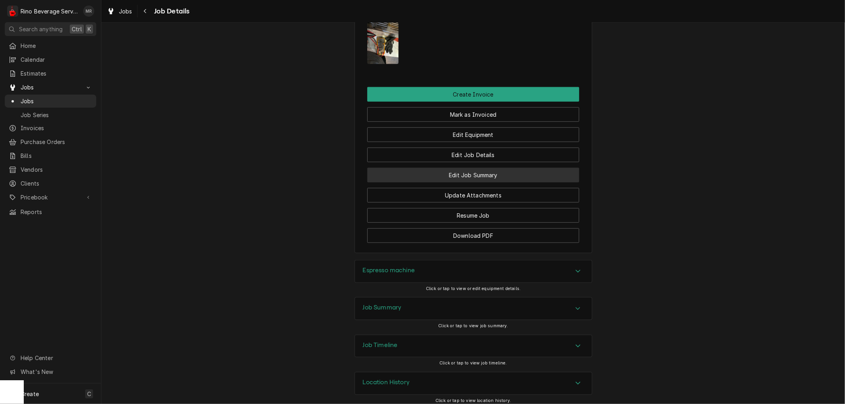
click at [415, 182] on button "Edit Job Summary" at bounding box center [473, 175] width 212 height 15
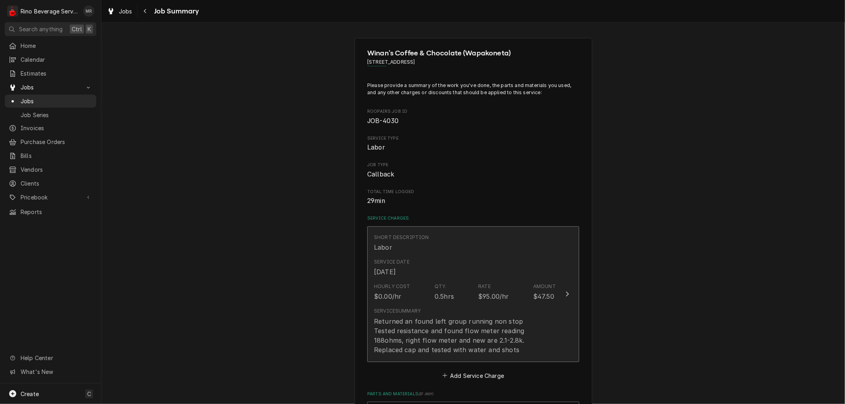
click at [458, 319] on div "Returned an found left group running non stop Tested resistance and found flow …" at bounding box center [465, 336] width 182 height 38
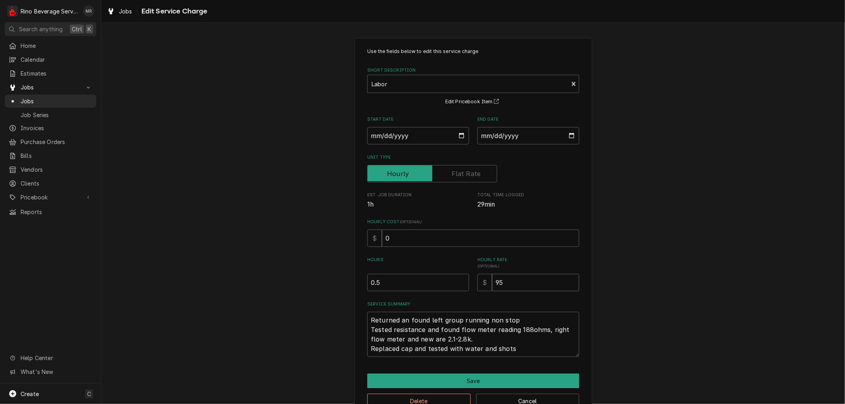
click at [503, 284] on input "95" at bounding box center [535, 282] width 87 height 17
type textarea "x"
type input "9"
type textarea "x"
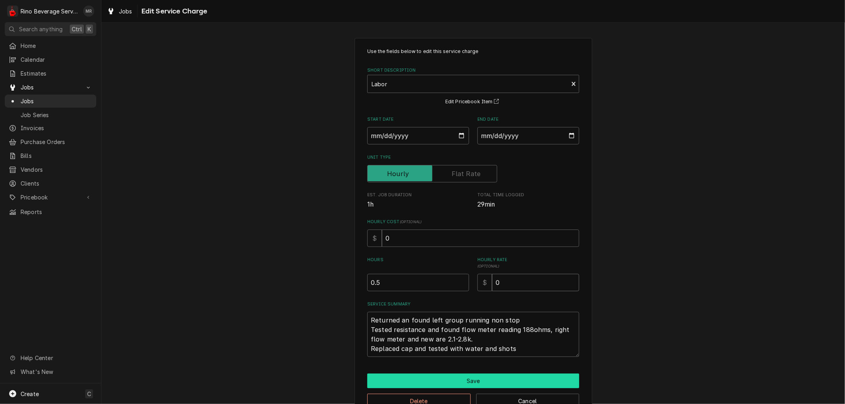
type input "0"
click at [456, 380] on button "Save" at bounding box center [473, 381] width 212 height 15
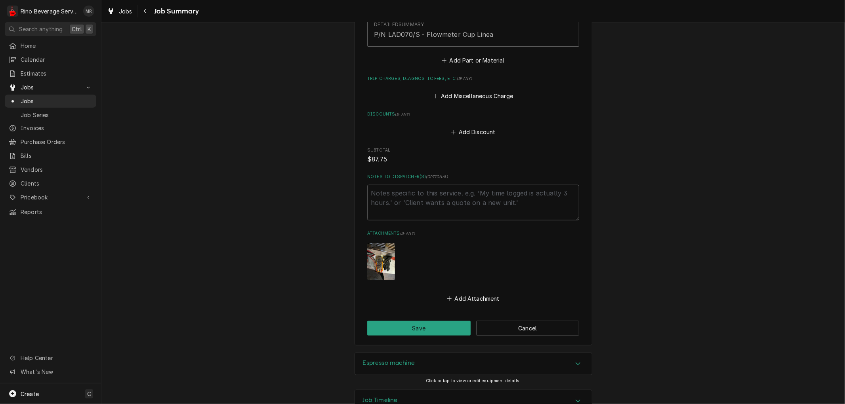
scroll to position [510, 0]
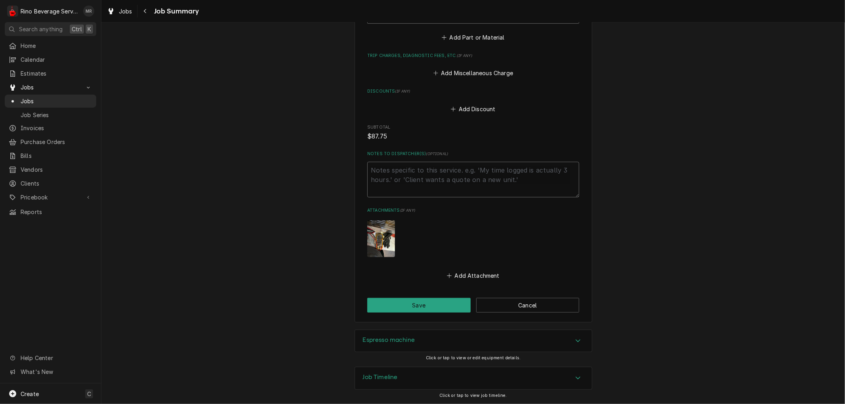
click at [393, 172] on textarea "Notes to Dispatcher(s) ( optional )" at bounding box center [473, 180] width 212 height 36
type textarea "x"
type textarea "J"
type textarea "x"
type textarea "Ju"
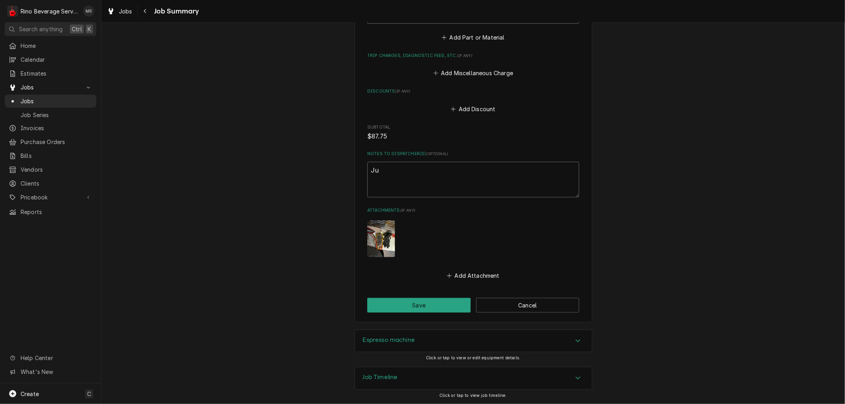
type textarea "x"
type textarea "Jus"
type textarea "x"
type textarea "Just"
type textarea "x"
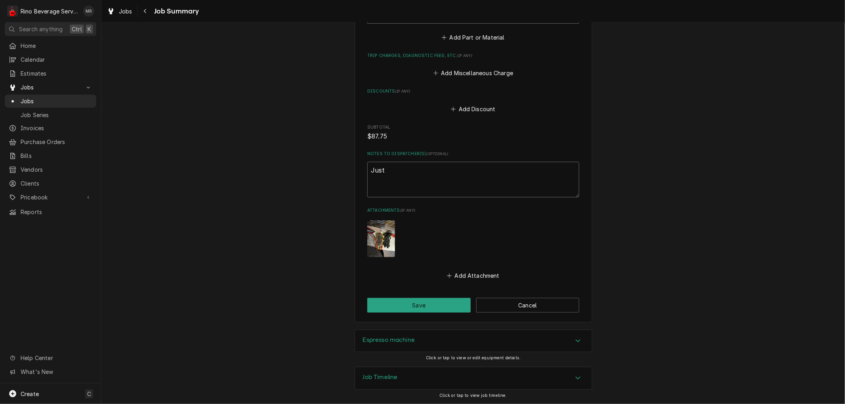
type textarea "Just"
type textarea "x"
type textarea "Just c"
type textarea "x"
type textarea "Just ch"
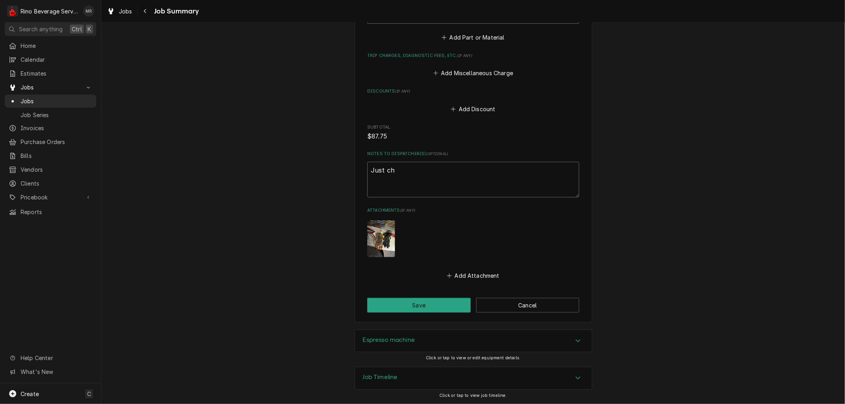
type textarea "x"
type textarea "Just cha"
type textarea "x"
type textarea "Just char"
type textarea "x"
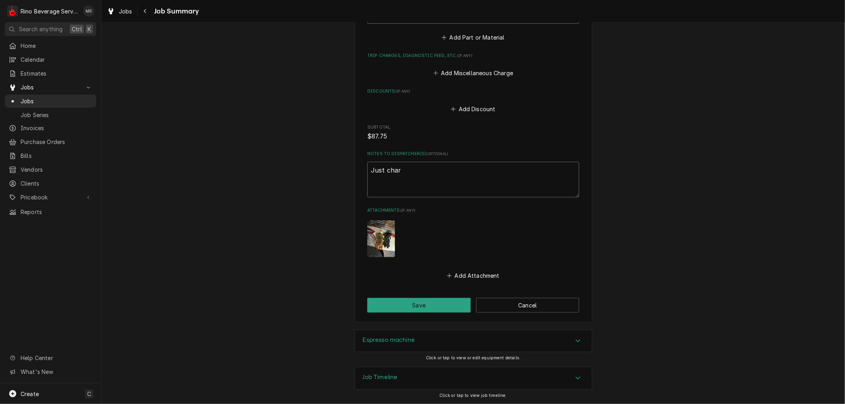
type textarea "Just charg"
type textarea "x"
type textarea "Just chargi"
type textarea "x"
type textarea "Just chargin"
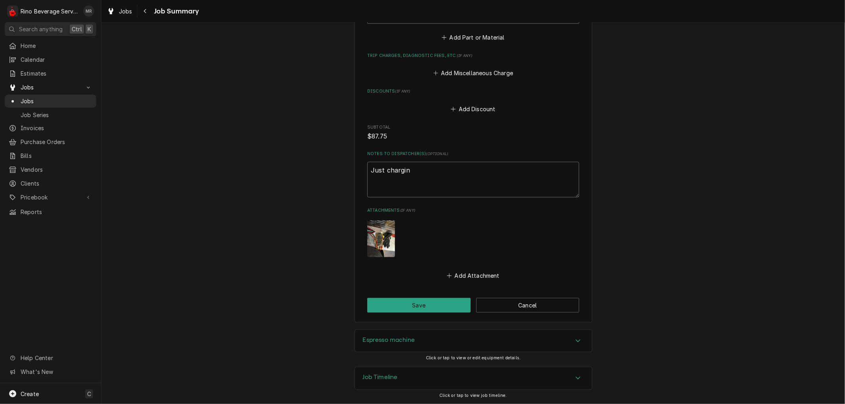
type textarea "x"
type textarea "Just charging"
type textarea "x"
type textarea "Just charging"
type textarea "x"
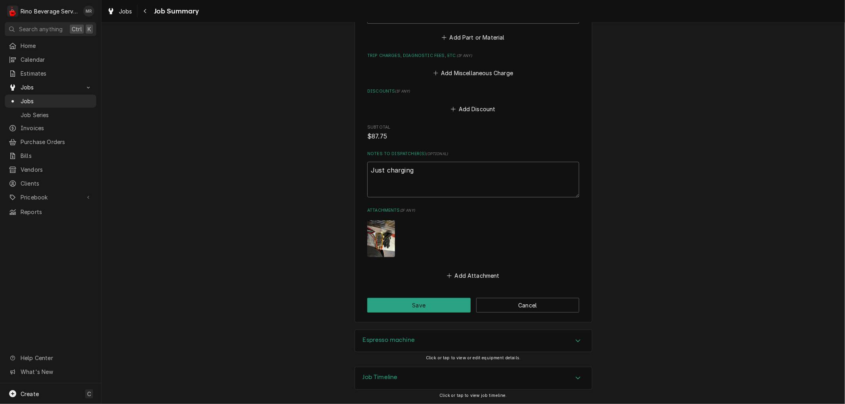
type textarea "Just charging f"
type textarea "x"
type textarea "Just charging fo"
type textarea "x"
type textarea "Just charging for"
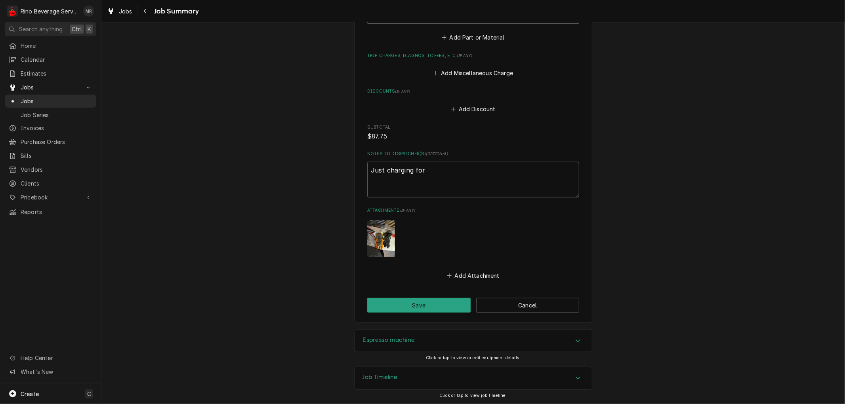
type textarea "x"
type textarea "Just charging for"
type textarea "x"
type textarea "Just charging for p"
type textarea "x"
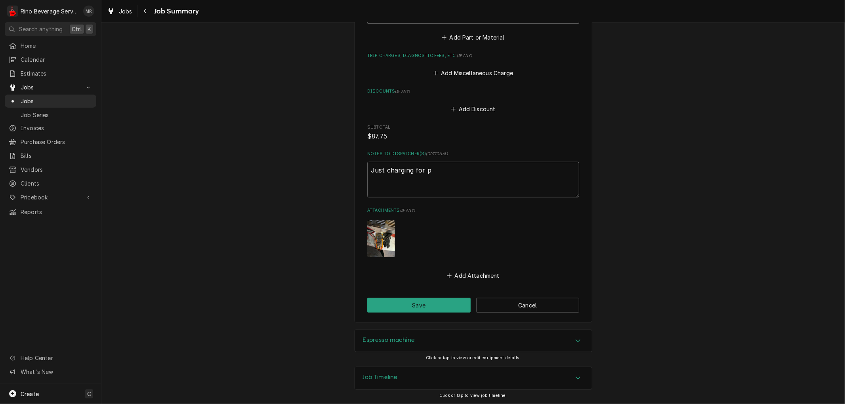
type textarea "Just charging for pa"
type textarea "x"
type textarea "Just charging for par"
type textarea "x"
type textarea "Just charging for part"
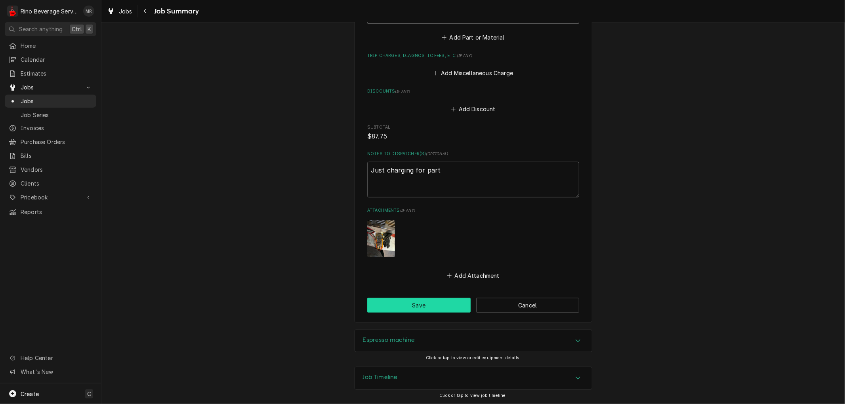
click at [428, 309] on button "Save" at bounding box center [418, 305] width 103 height 15
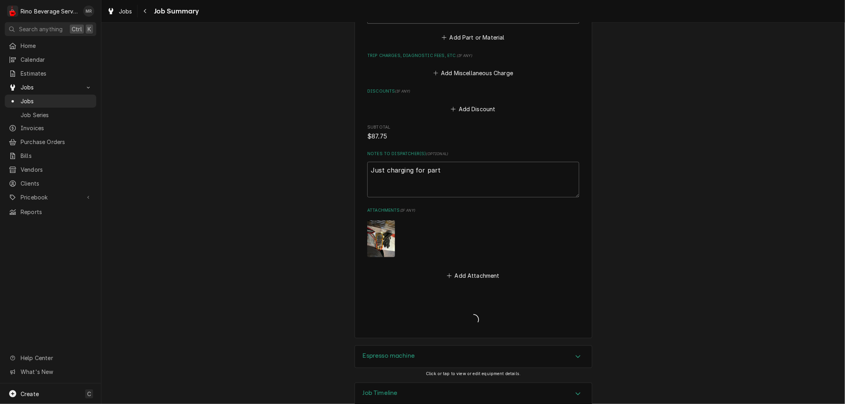
type textarea "x"
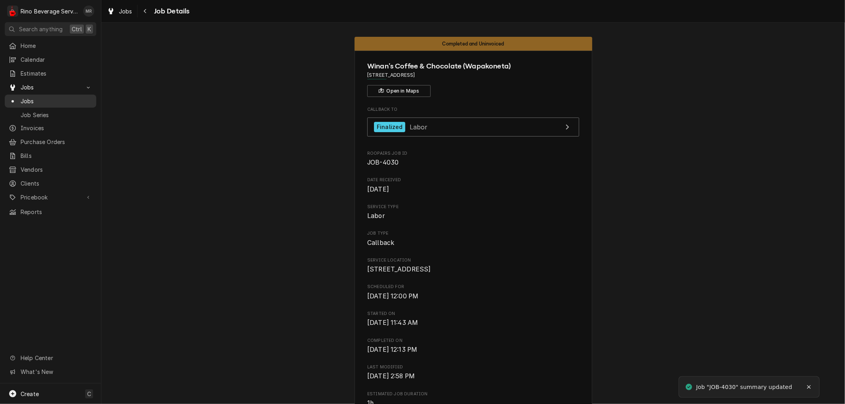
click at [50, 97] on span "Jobs" at bounding box center [57, 101] width 72 height 8
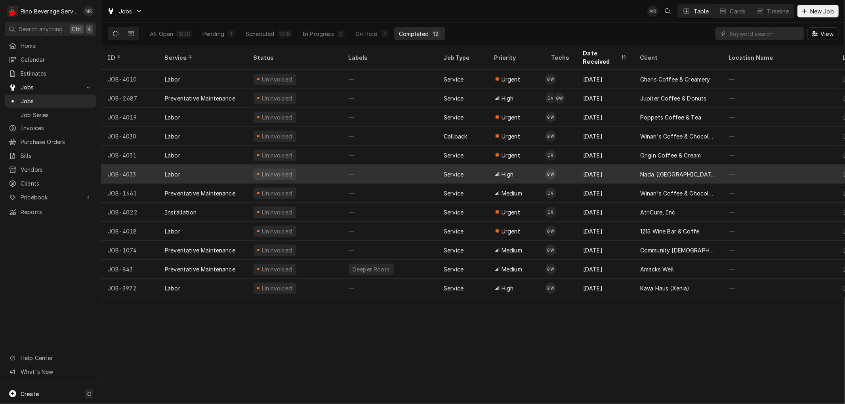
click at [417, 165] on div "—" at bounding box center [389, 174] width 95 height 19
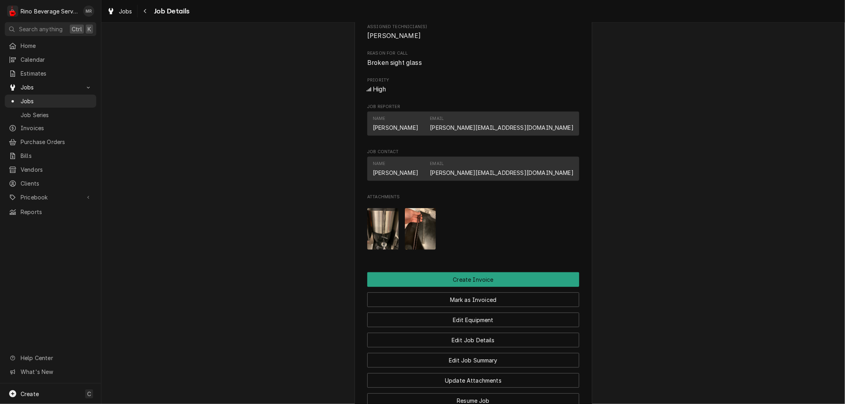
scroll to position [352, 0]
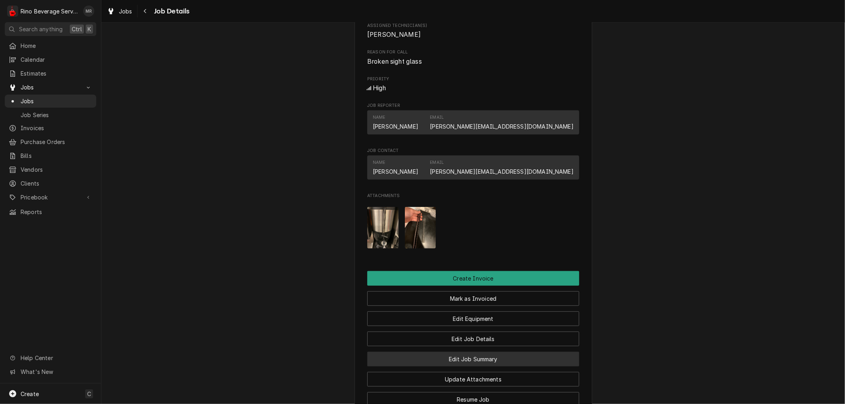
click at [417, 363] on button "Edit Job Summary" at bounding box center [473, 359] width 212 height 15
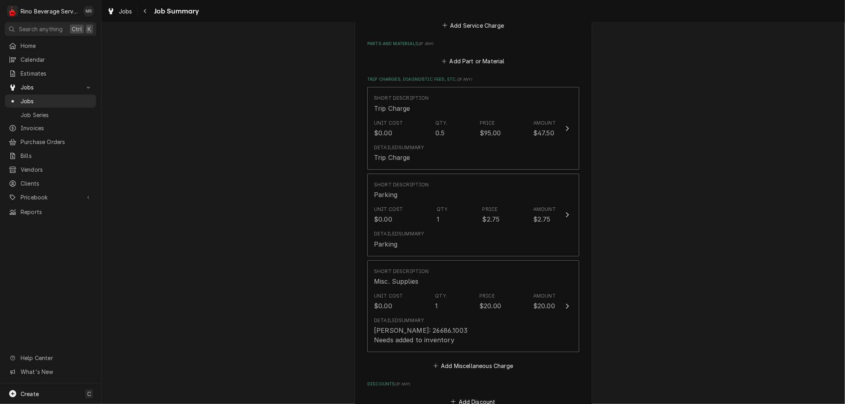
scroll to position [396, 0]
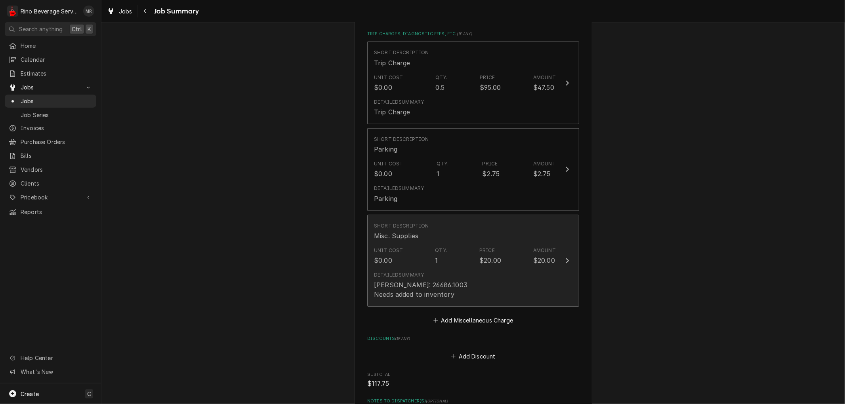
click at [451, 286] on div "Detailed Summary [PERSON_NAME]: 26686.1003 Needs added to inventory" at bounding box center [465, 286] width 182 height 34
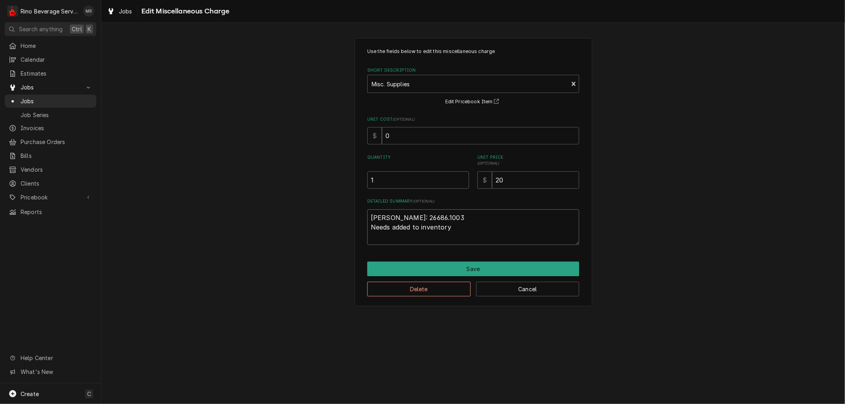
click at [446, 216] on textarea "BUNN PN: 26686.1003 Needs added to inventory" at bounding box center [473, 228] width 212 height 36
type textarea "x"
type textarea "BUNN PN: 26686.100 Needs added to inventory"
type textarea "x"
type textarea "BUNN PN: 26686.1002 Needs added to inventory"
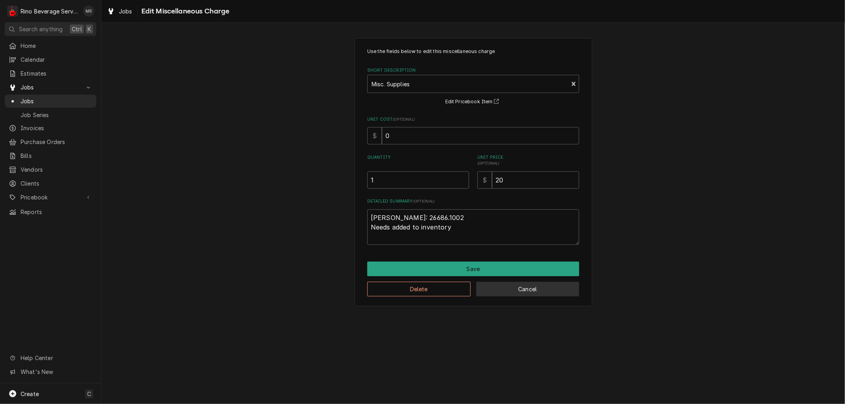
click at [497, 290] on button "Cancel" at bounding box center [527, 289] width 103 height 15
type textarea "x"
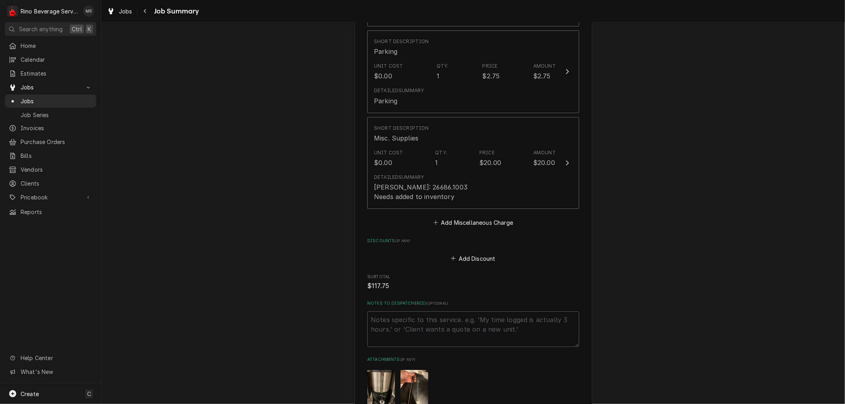
scroll to position [644, 0]
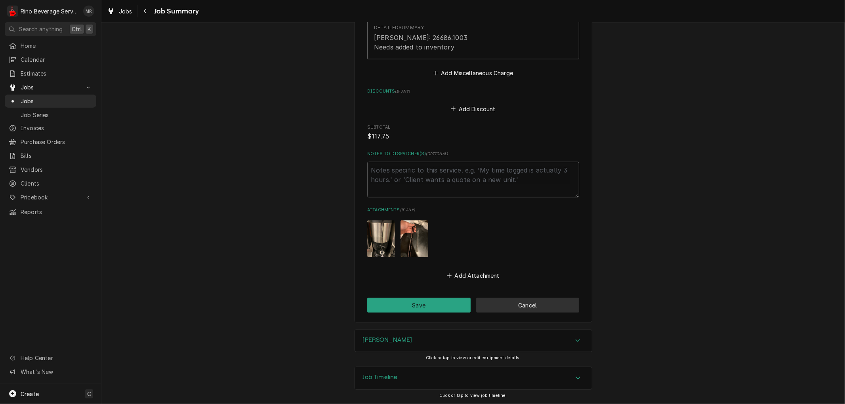
click at [535, 305] on button "Cancel" at bounding box center [527, 305] width 103 height 15
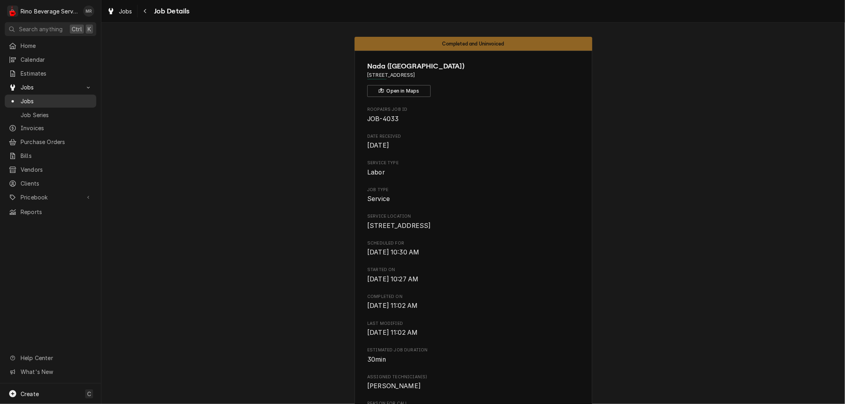
click at [28, 97] on span "Jobs" at bounding box center [57, 101] width 72 height 8
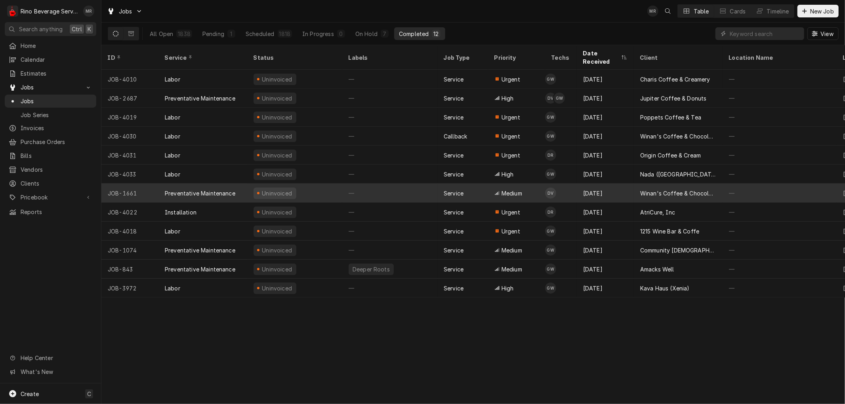
click at [385, 184] on div "—" at bounding box center [389, 193] width 95 height 19
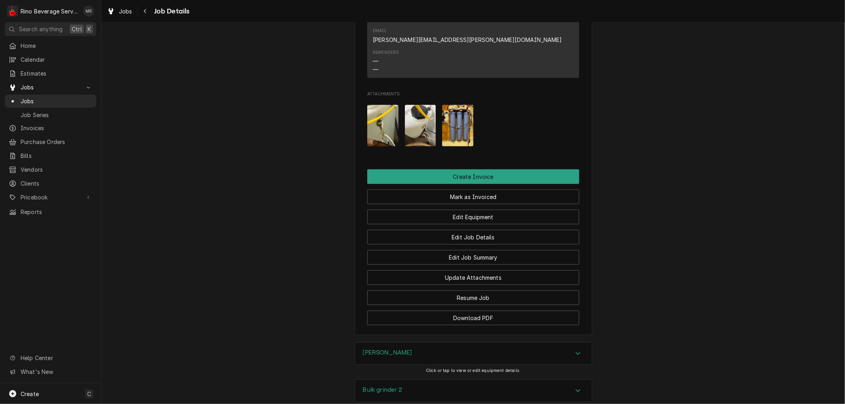
scroll to position [531, 0]
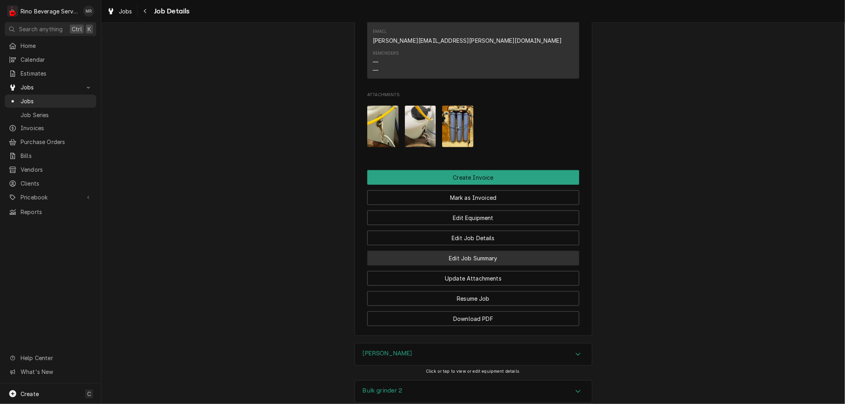
click at [419, 251] on button "Edit Job Summary" at bounding box center [473, 258] width 212 height 15
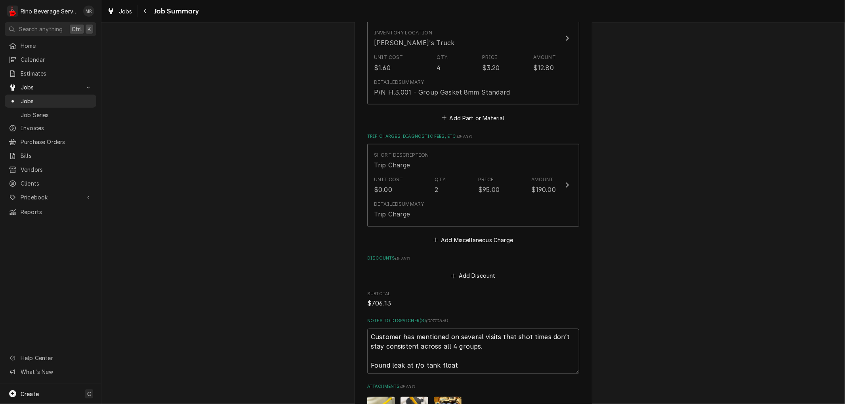
scroll to position [1188, 0]
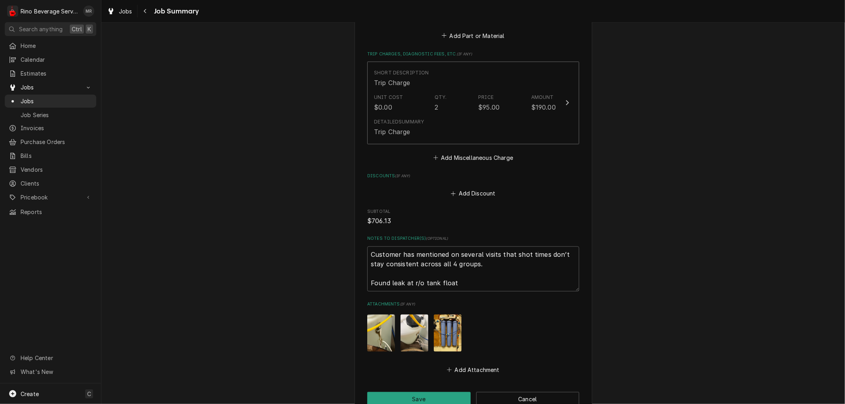
click at [411, 324] on img "Attachments" at bounding box center [414, 333] width 28 height 37
type textarea "x"
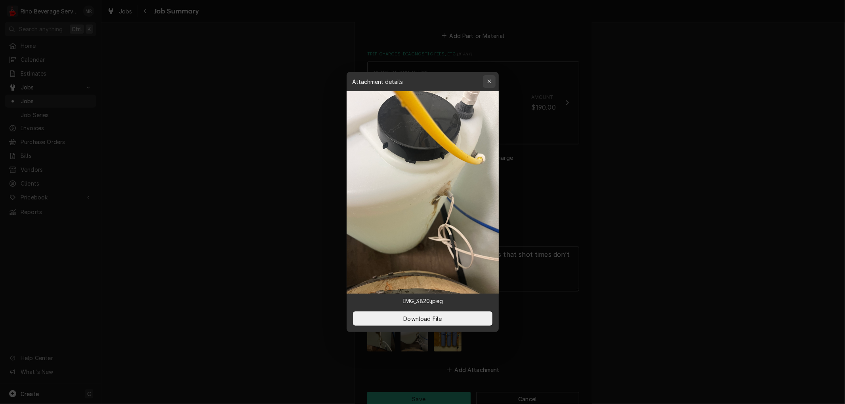
click at [485, 84] on div "button" at bounding box center [489, 82] width 8 height 8
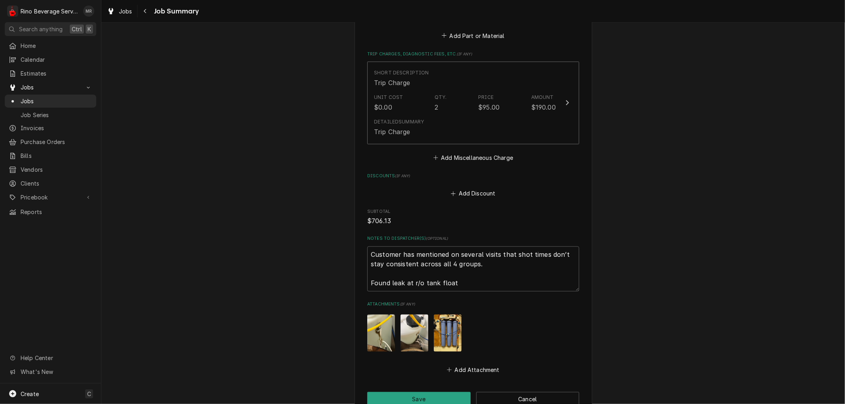
click at [375, 327] on img "Attachments" at bounding box center [381, 333] width 28 height 37
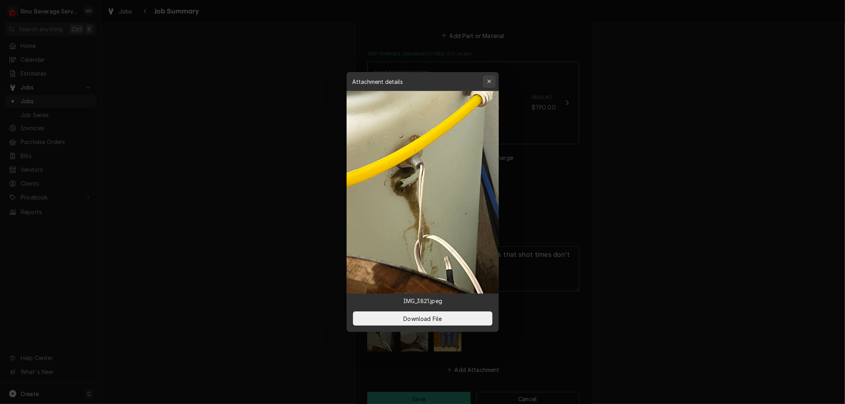
click at [489, 81] on icon "button" at bounding box center [489, 82] width 4 height 6
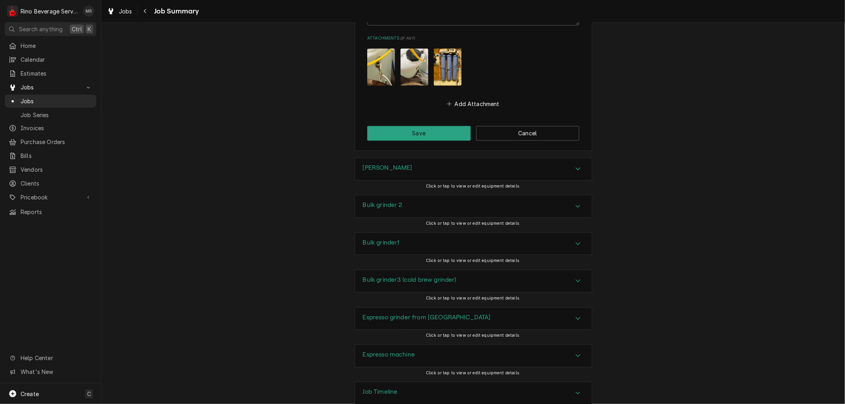
scroll to position [1460, 0]
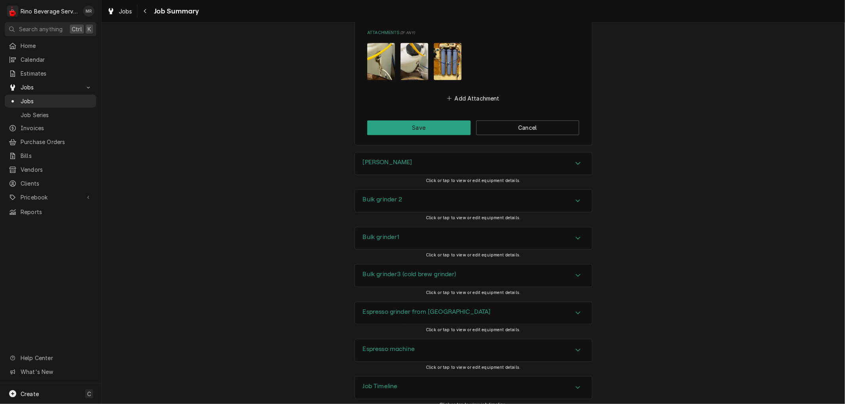
click at [406, 377] on div "Job Timeline" at bounding box center [473, 388] width 237 height 22
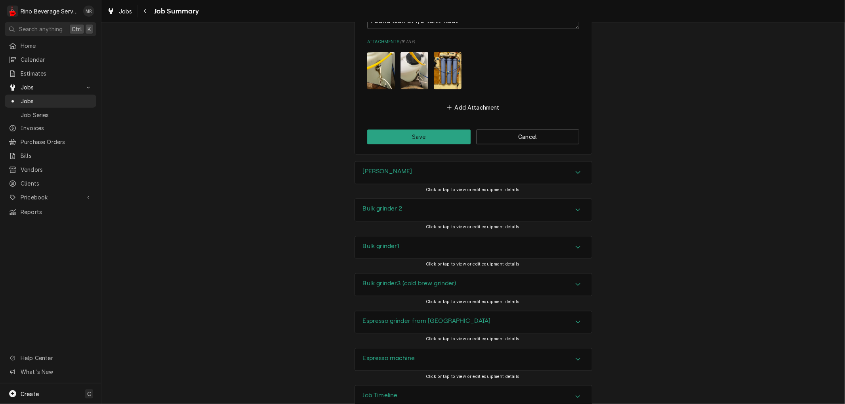
scroll to position [1448, 0]
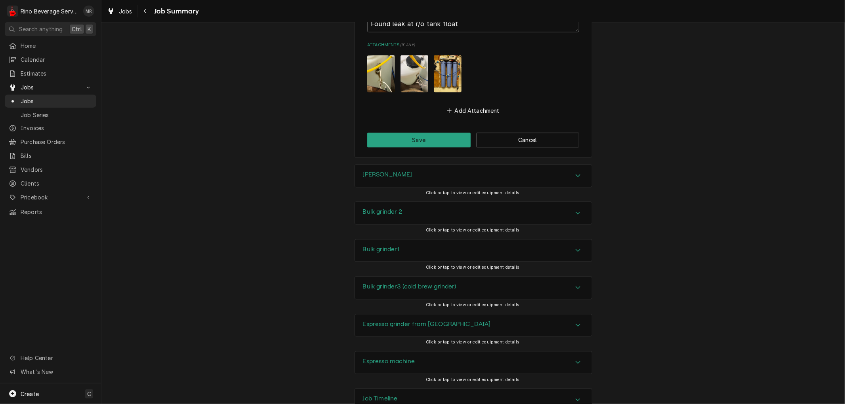
click at [291, 338] on div "Espresso grinder from German Village Click or tap to view or edit equipment det…" at bounding box center [472, 332] width 743 height 37
click at [501, 133] on button "Cancel" at bounding box center [527, 140] width 103 height 15
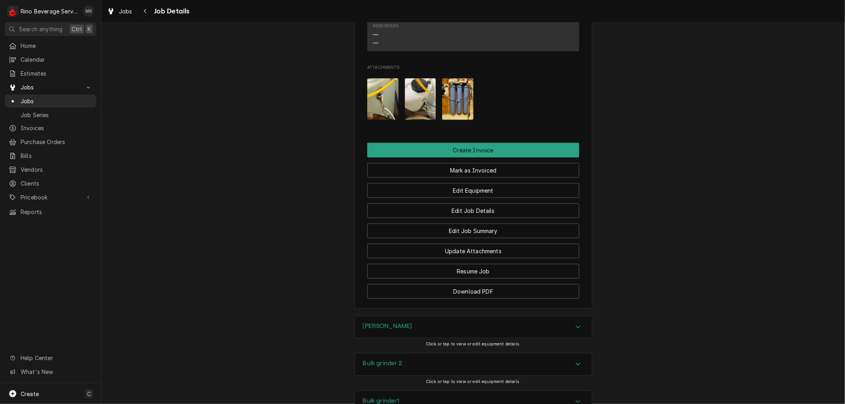
scroll to position [795, 0]
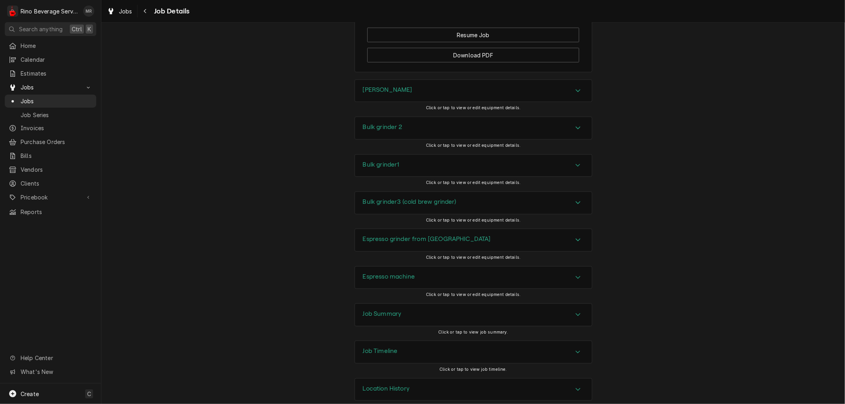
click at [395, 385] on h3 "Location History" at bounding box center [386, 389] width 47 height 8
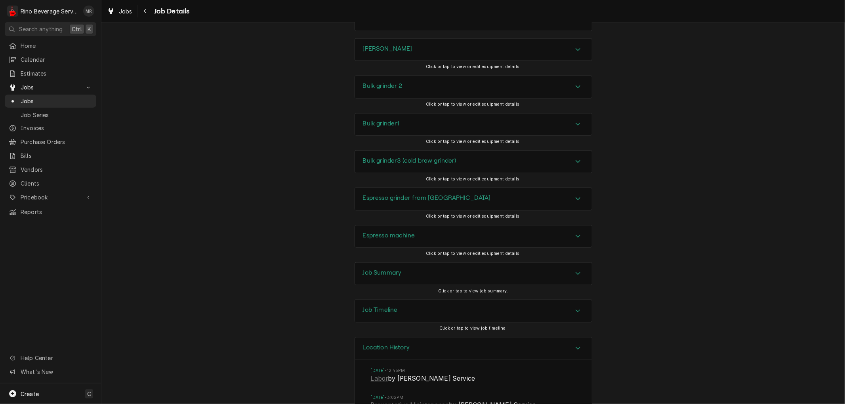
scroll to position [931, 0]
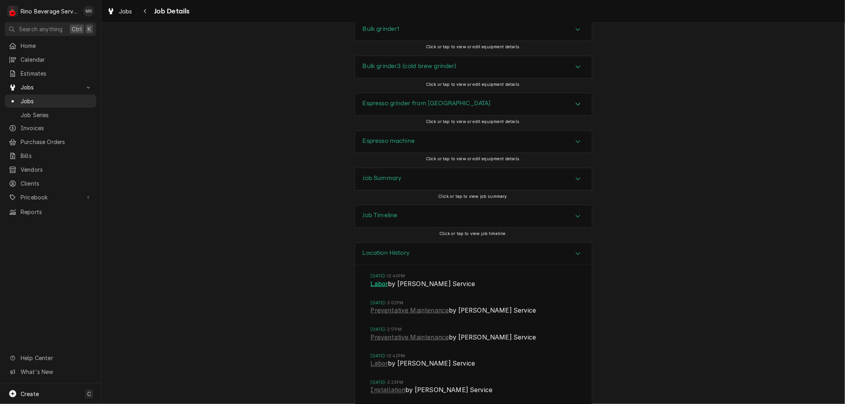
click at [374, 280] on link "Labor" at bounding box center [379, 285] width 17 height 10
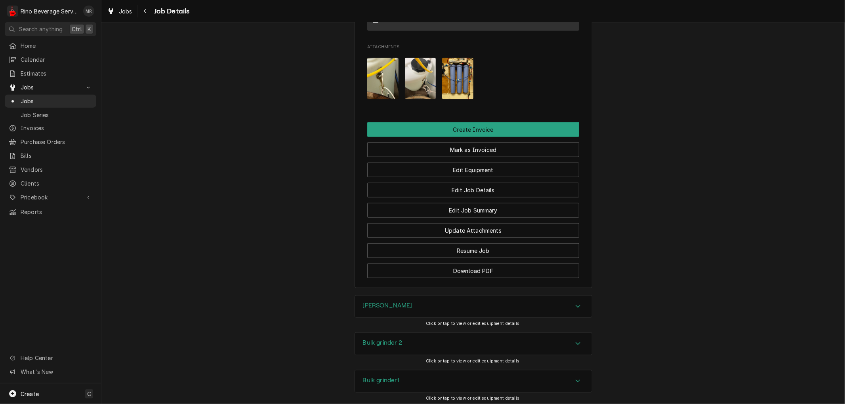
scroll to position [579, 0]
click at [421, 204] on button "Edit Job Summary" at bounding box center [473, 211] width 212 height 15
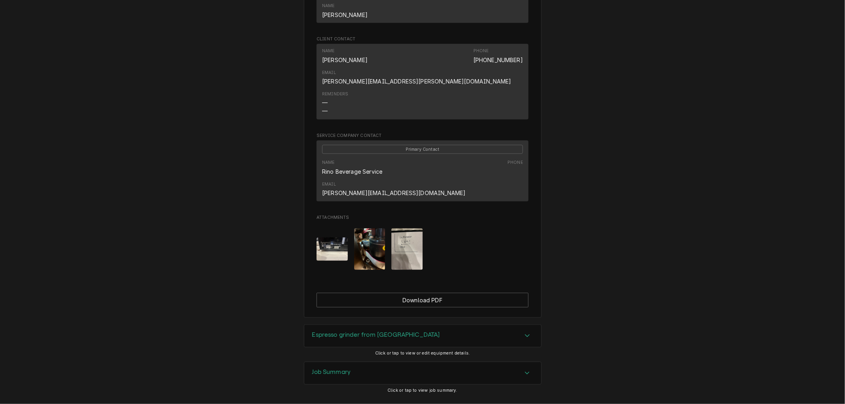
scroll to position [403, 0]
click at [385, 362] on div "Job Summary" at bounding box center [422, 373] width 237 height 22
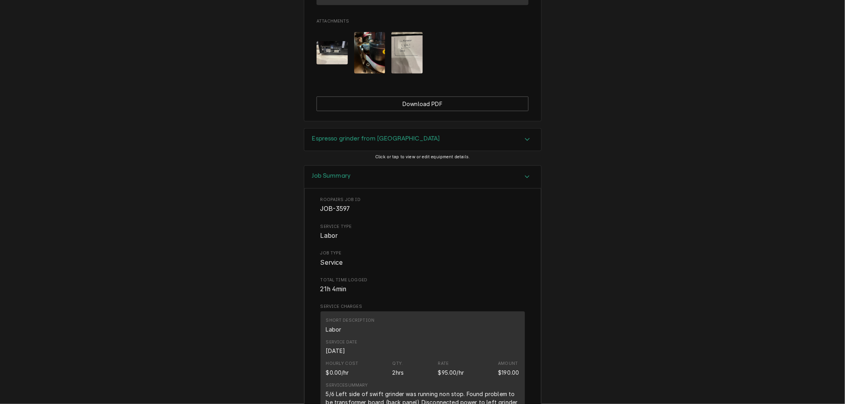
scroll to position [585, 0]
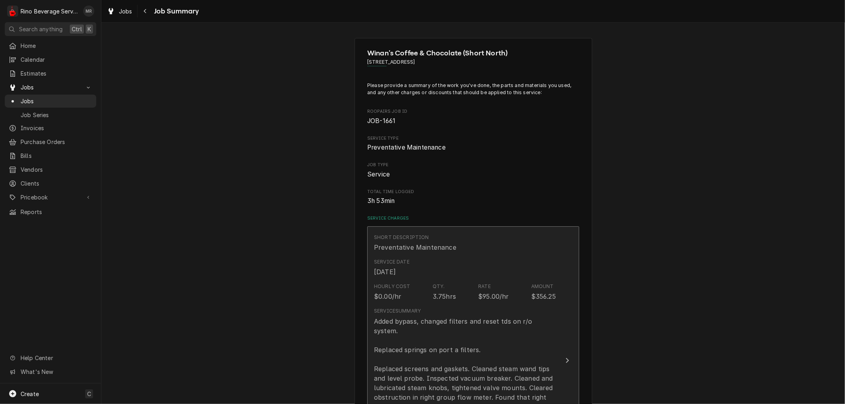
click at [394, 287] on div "Hourly Cost" at bounding box center [392, 286] width 36 height 7
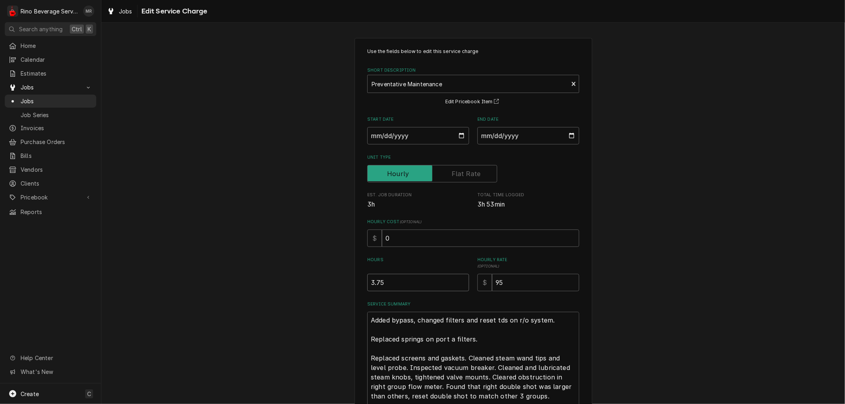
type textarea "x"
type input "4"
click at [459, 282] on input "4" at bounding box center [418, 282] width 102 height 17
type textarea "x"
type input "3.5"
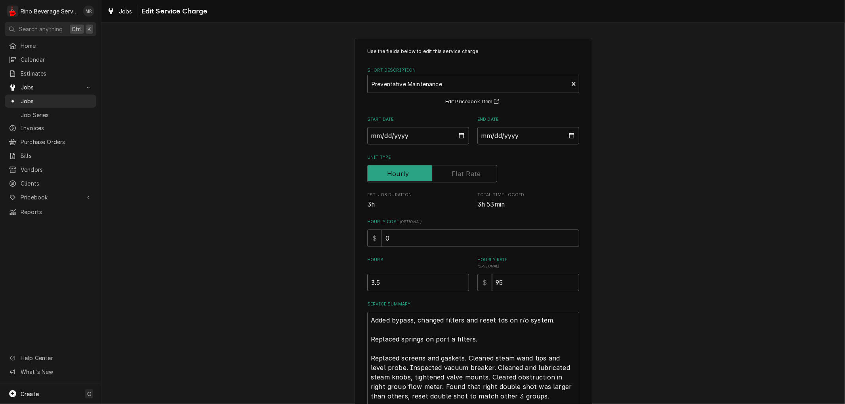
click at [459, 284] on input "3.5" at bounding box center [418, 282] width 102 height 17
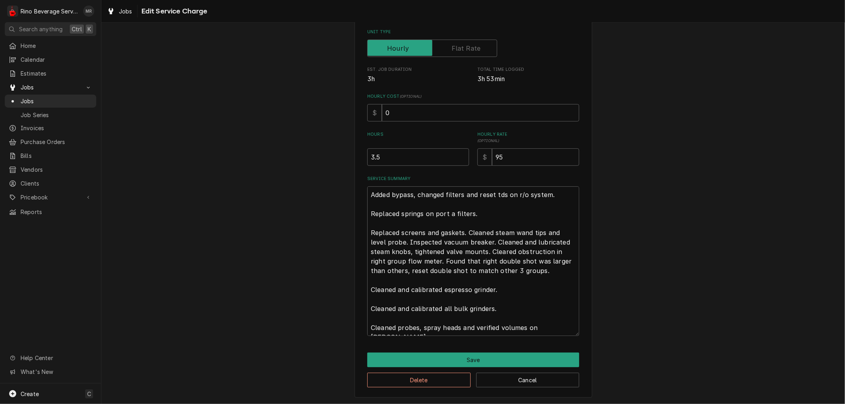
scroll to position [126, 0]
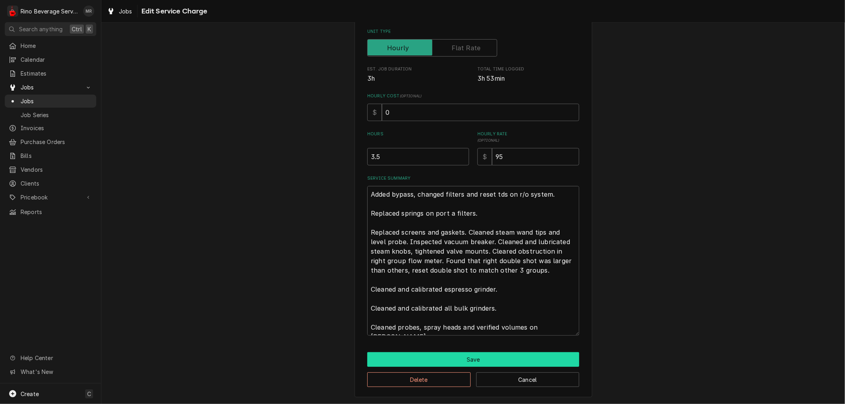
click at [465, 357] on button "Save" at bounding box center [473, 359] width 212 height 15
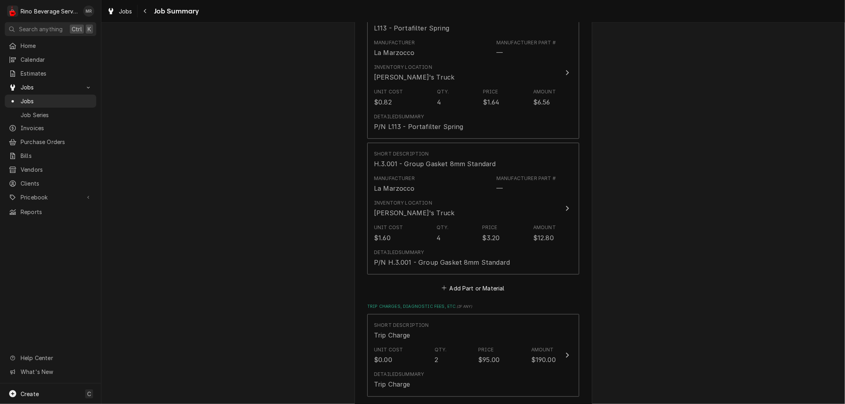
scroll to position [1460, 0]
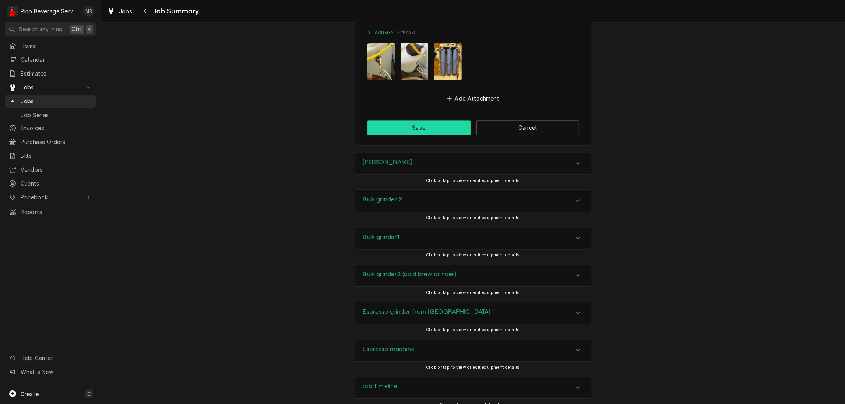
click at [396, 120] on button "Save" at bounding box center [418, 127] width 103 height 15
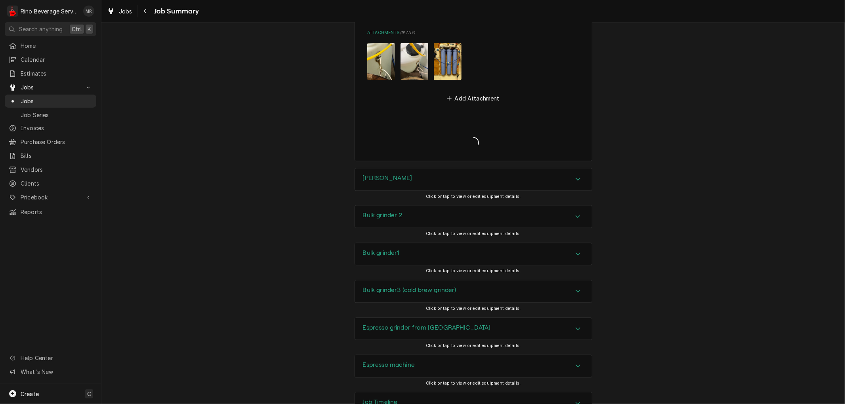
type textarea "x"
